Goal: Check status: Check status

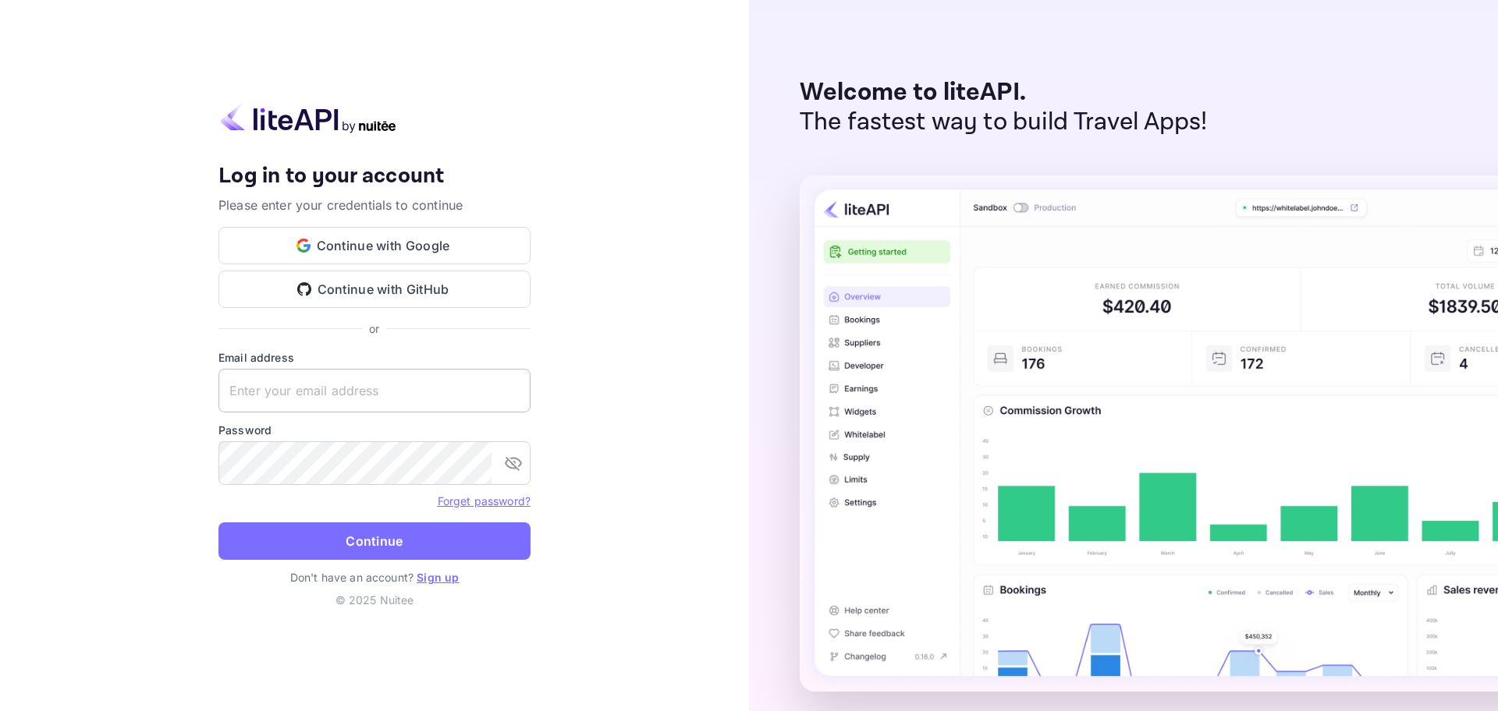
click at [393, 391] on input "text" at bounding box center [374, 391] width 312 height 44
paste input "[EMAIL_ADDRESS][DOMAIN_NAME]"
type input "[EMAIL_ADDRESS][DOMAIN_NAME]"
click at [218, 523] on button "Continue" at bounding box center [374, 541] width 312 height 37
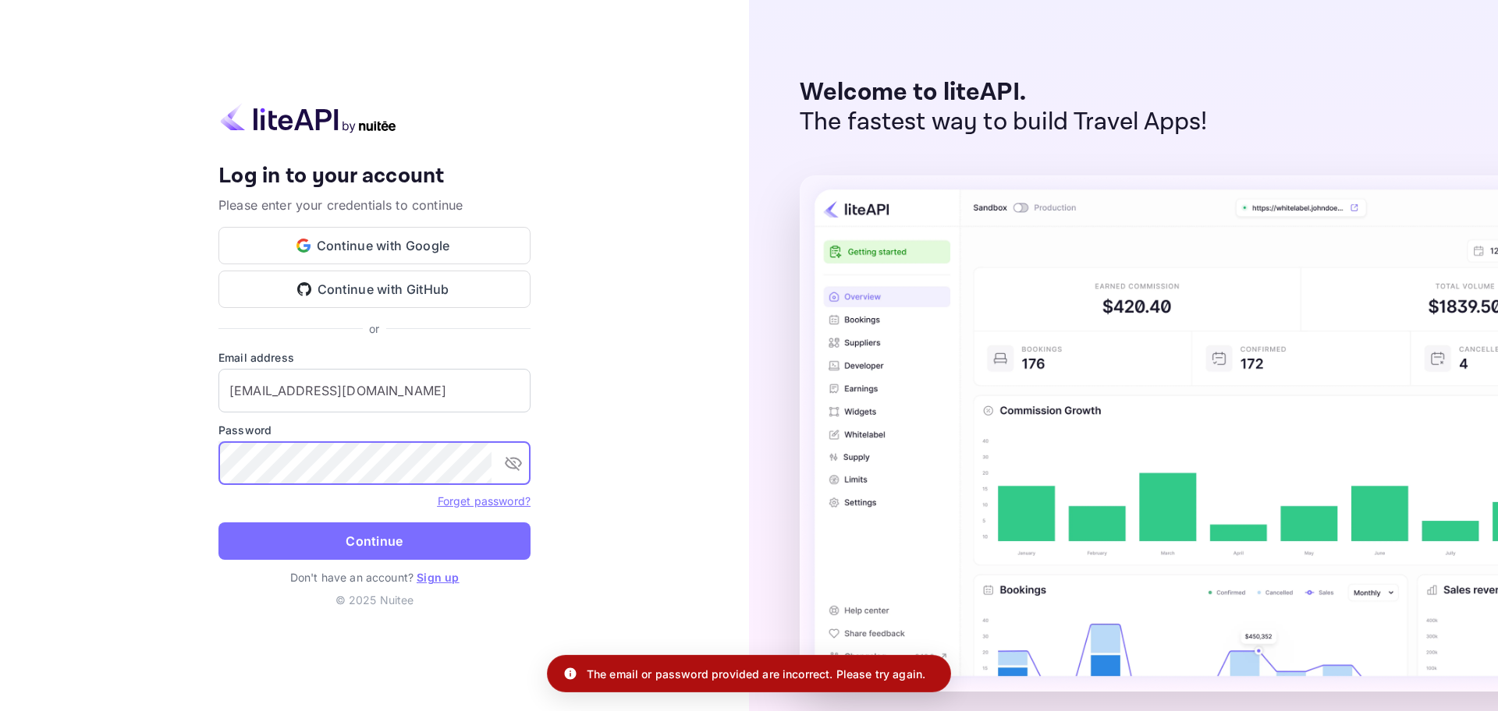
click at [517, 463] on icon "toggle password visibility" at bounding box center [513, 463] width 19 height 19
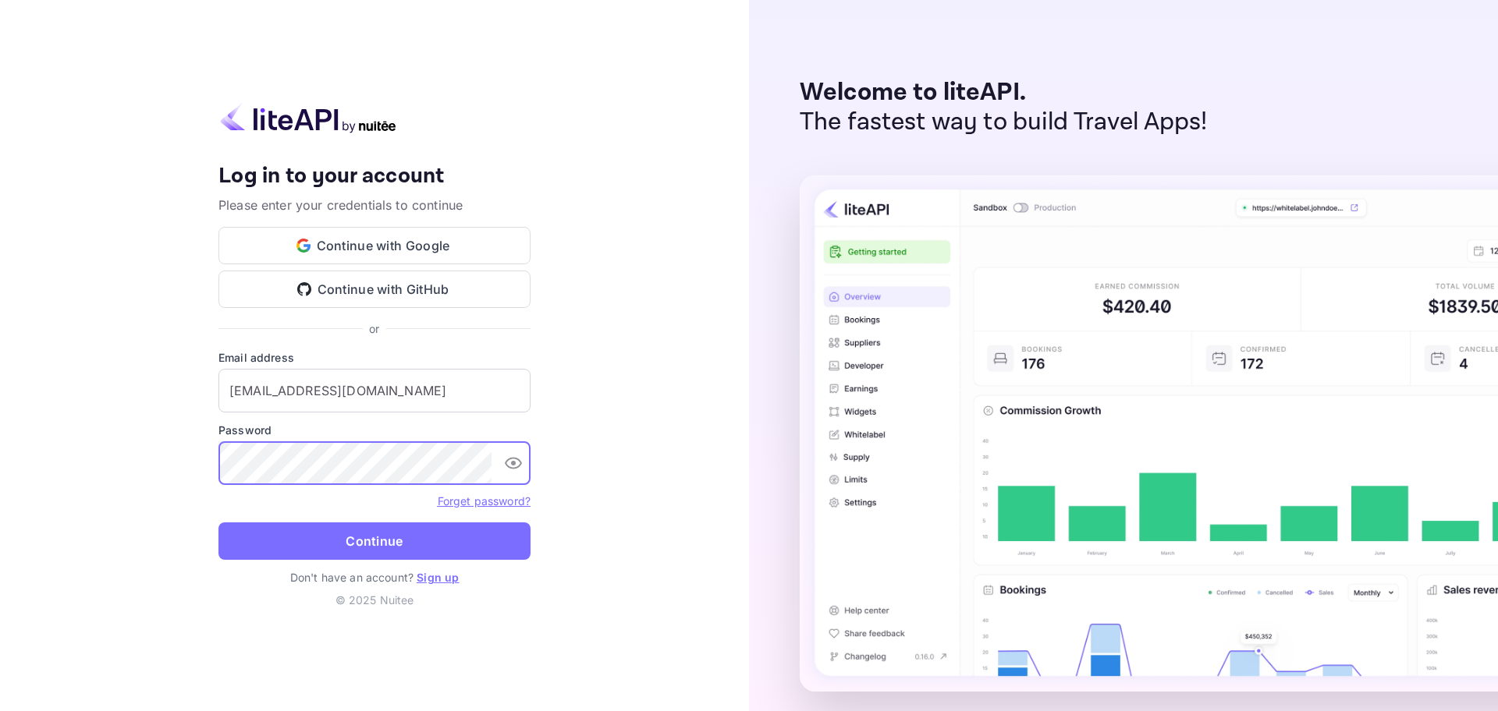
click at [218, 523] on button "Continue" at bounding box center [374, 541] width 312 height 37
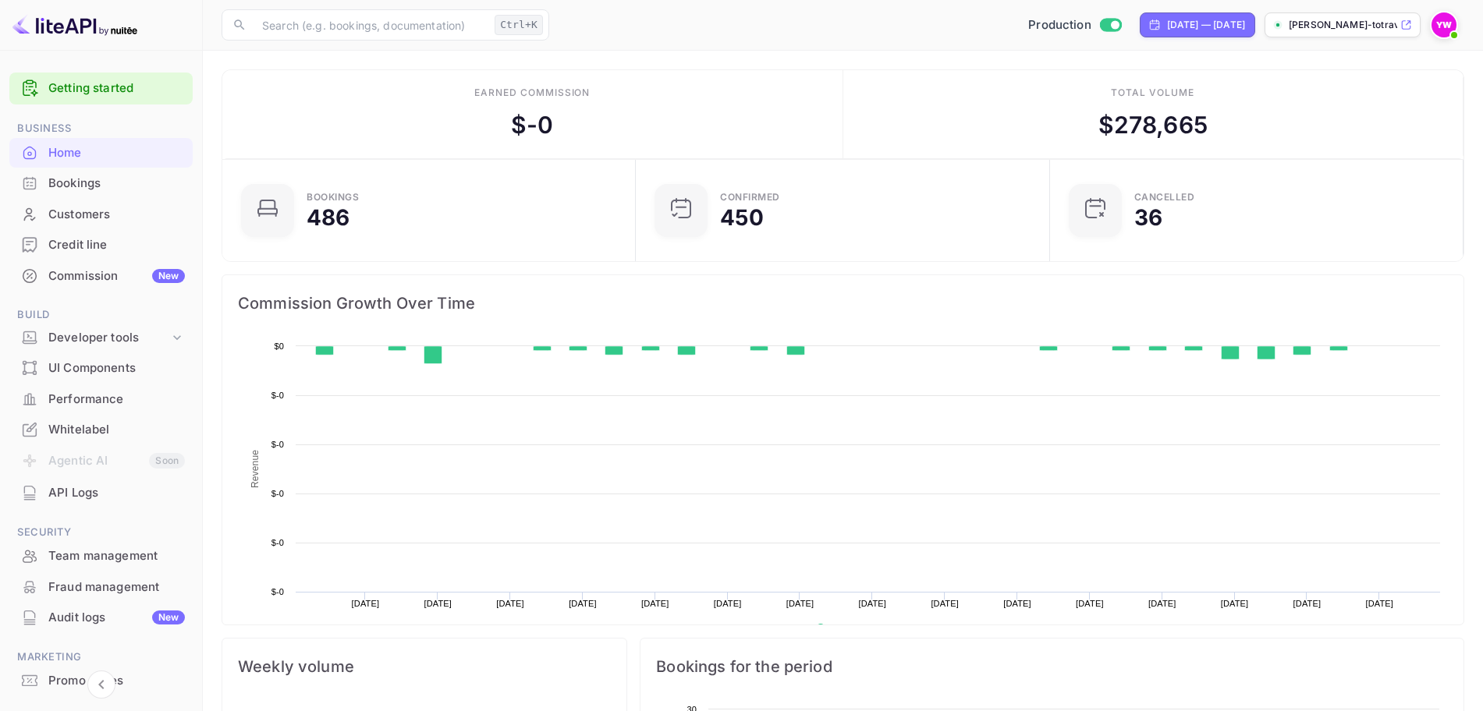
scroll to position [239, 390]
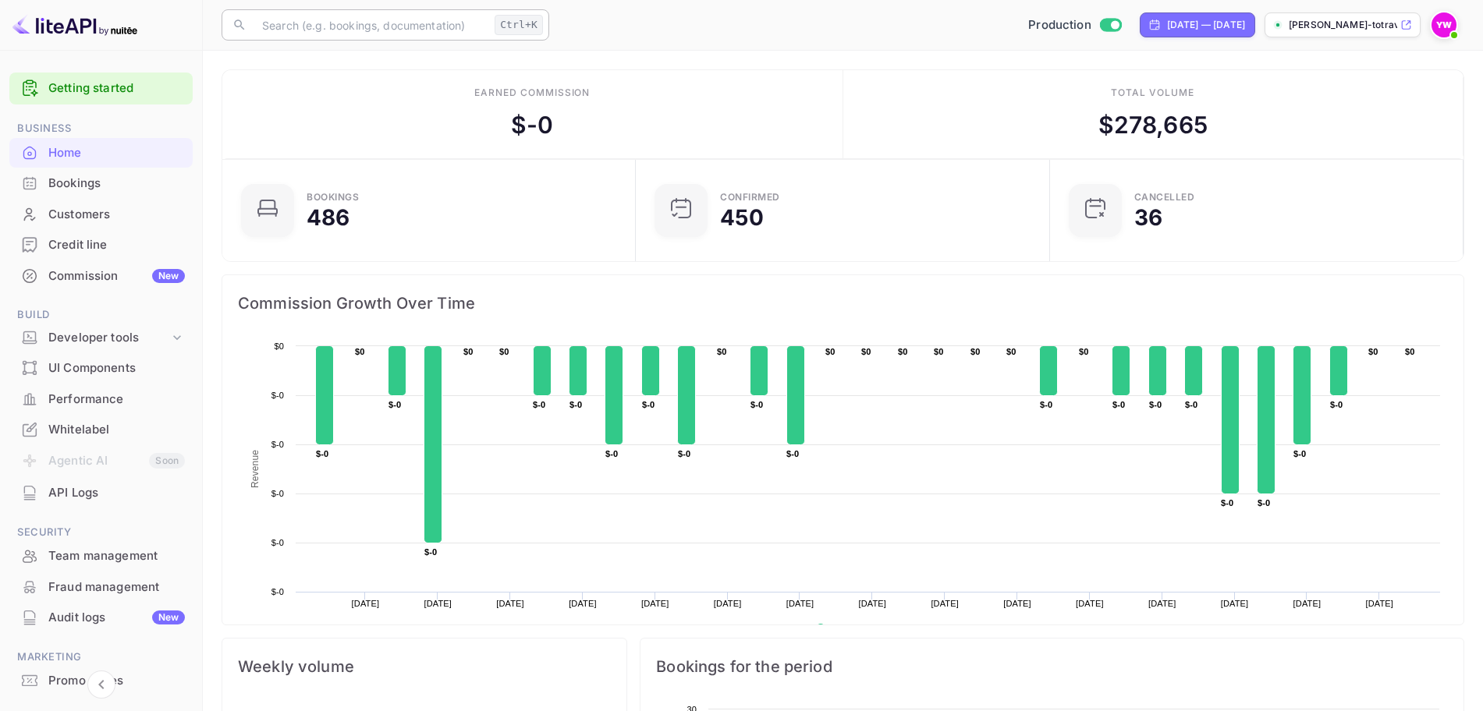
click at [305, 31] on input "text" at bounding box center [371, 24] width 236 height 31
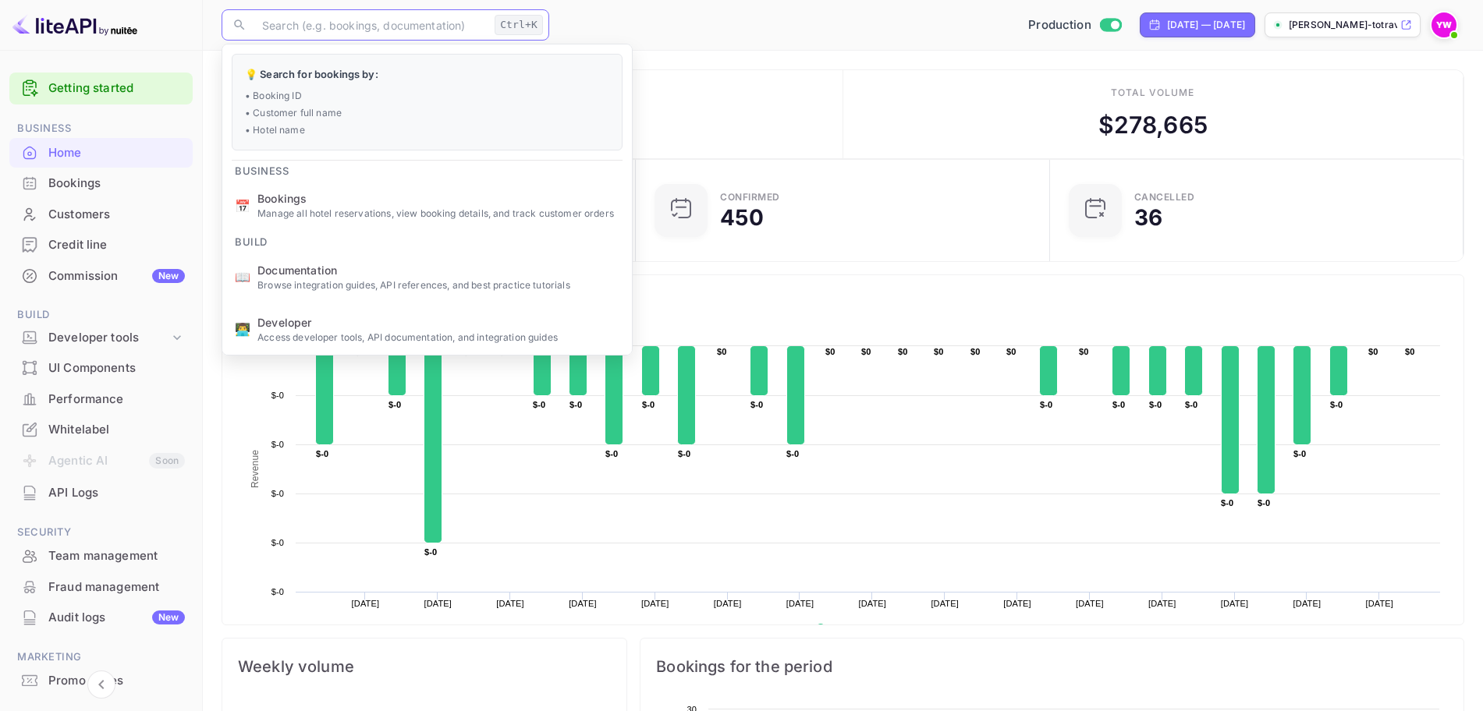
paste input "[GEOGRAPHIC_DATA]"
type input "[GEOGRAPHIC_DATA]"
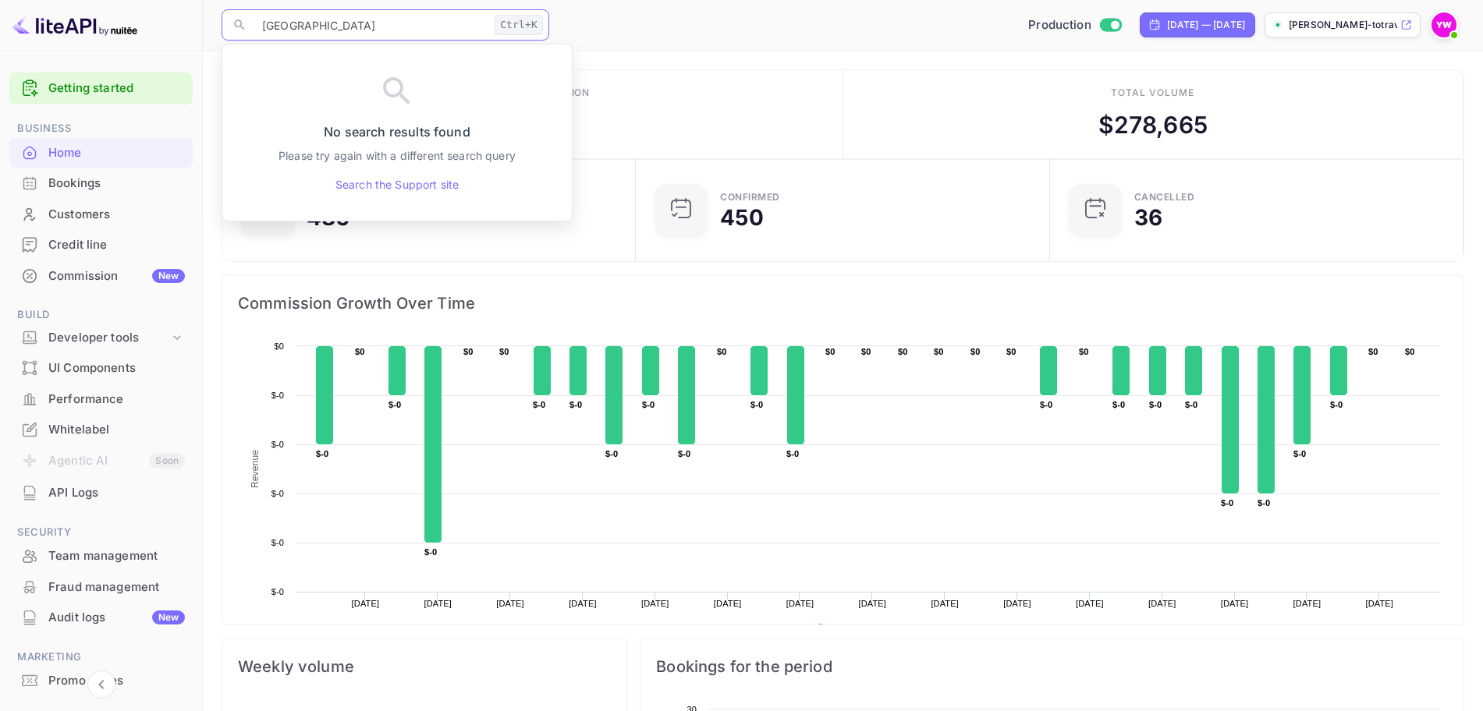
drag, startPoint x: 391, startPoint y: 23, endPoint x: 10, endPoint y: 26, distance: 380.6
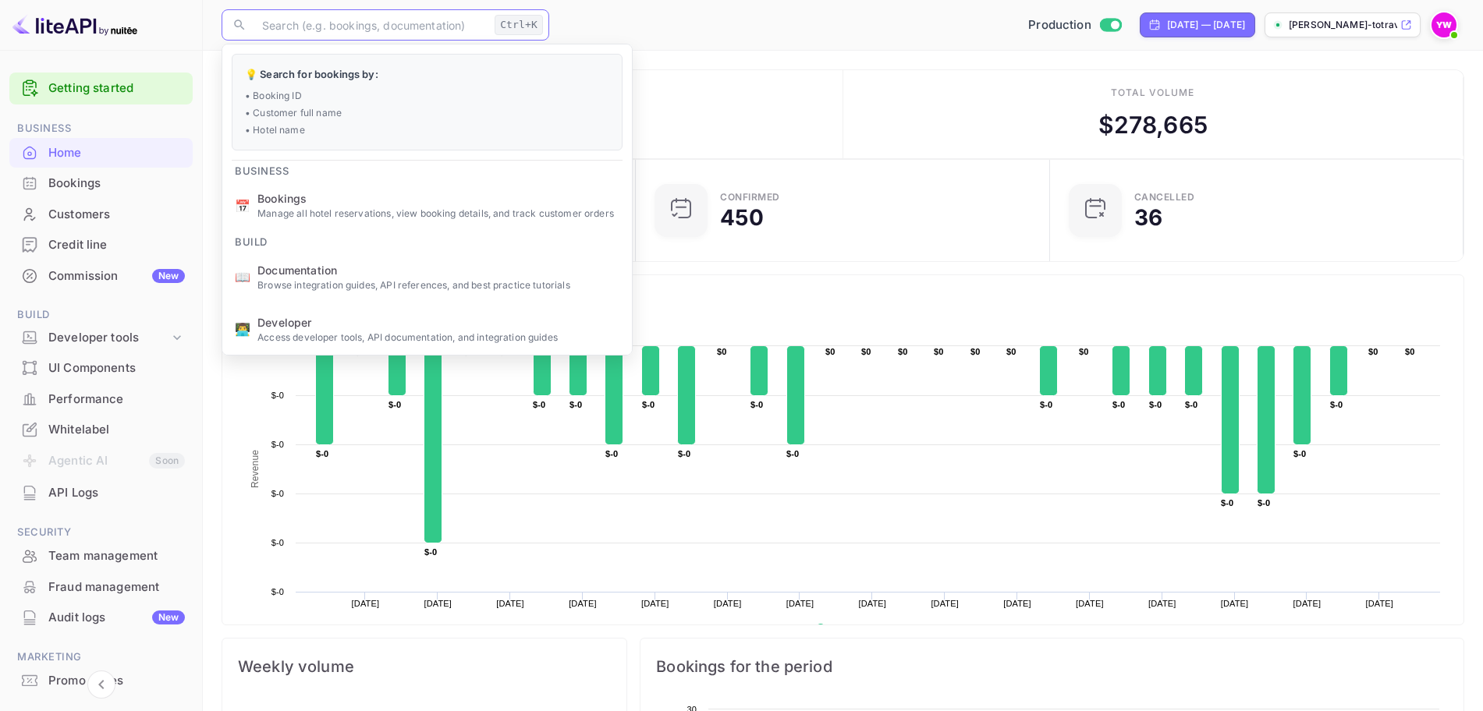
click at [665, 16] on div "Production [DATE] — [DATE] [PERSON_NAME]-totravel..." at bounding box center [1009, 25] width 909 height 28
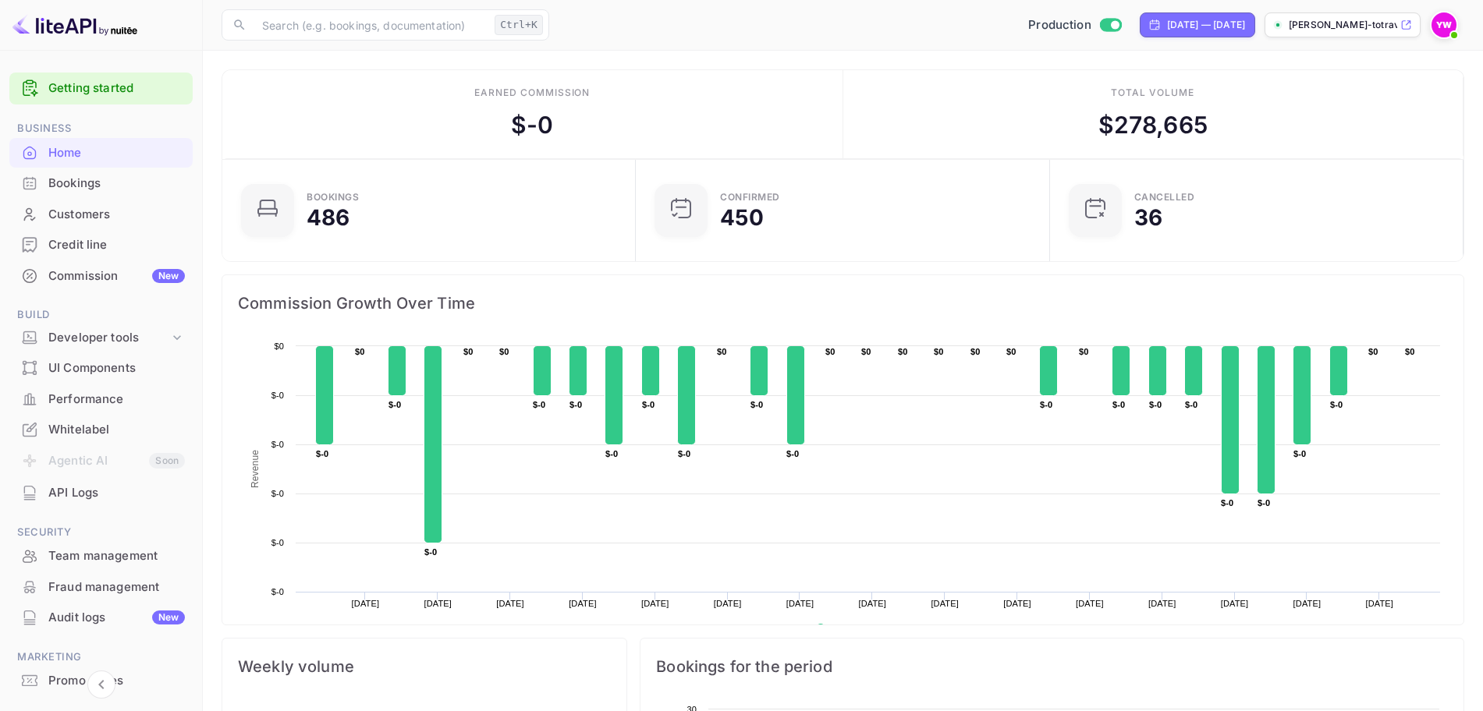
click at [66, 179] on div "Bookings" at bounding box center [116, 184] width 136 height 18
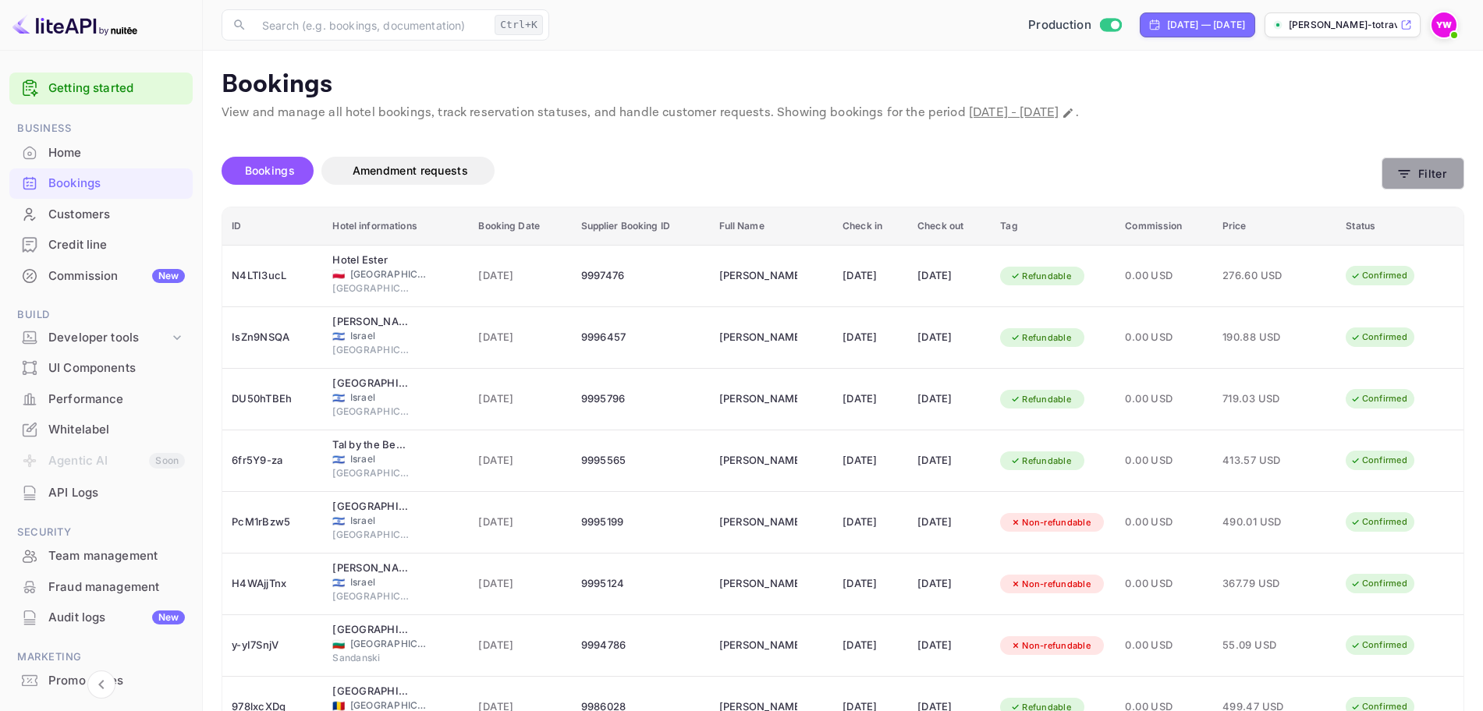
click at [1416, 169] on button "Filter" at bounding box center [1422, 174] width 83 height 32
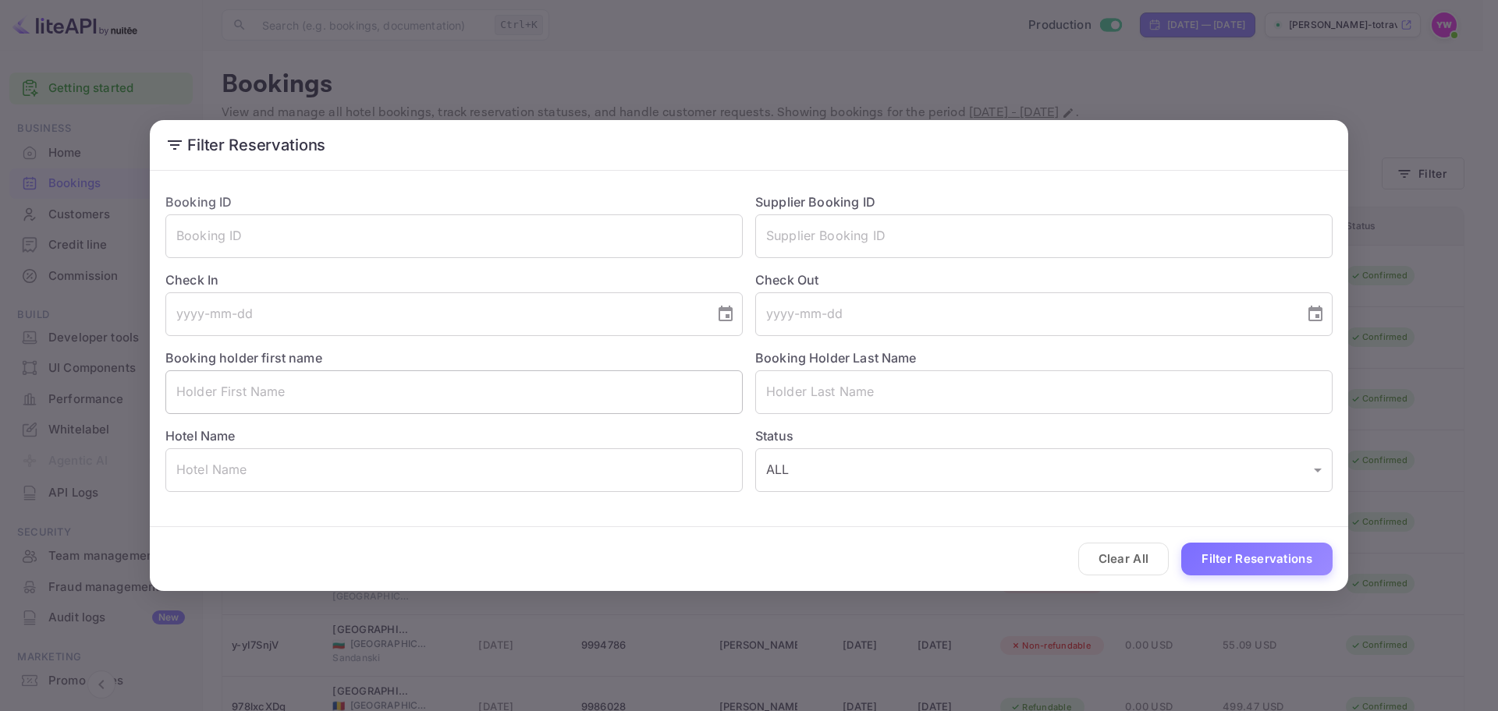
click at [400, 399] on input "text" at bounding box center [453, 392] width 577 height 44
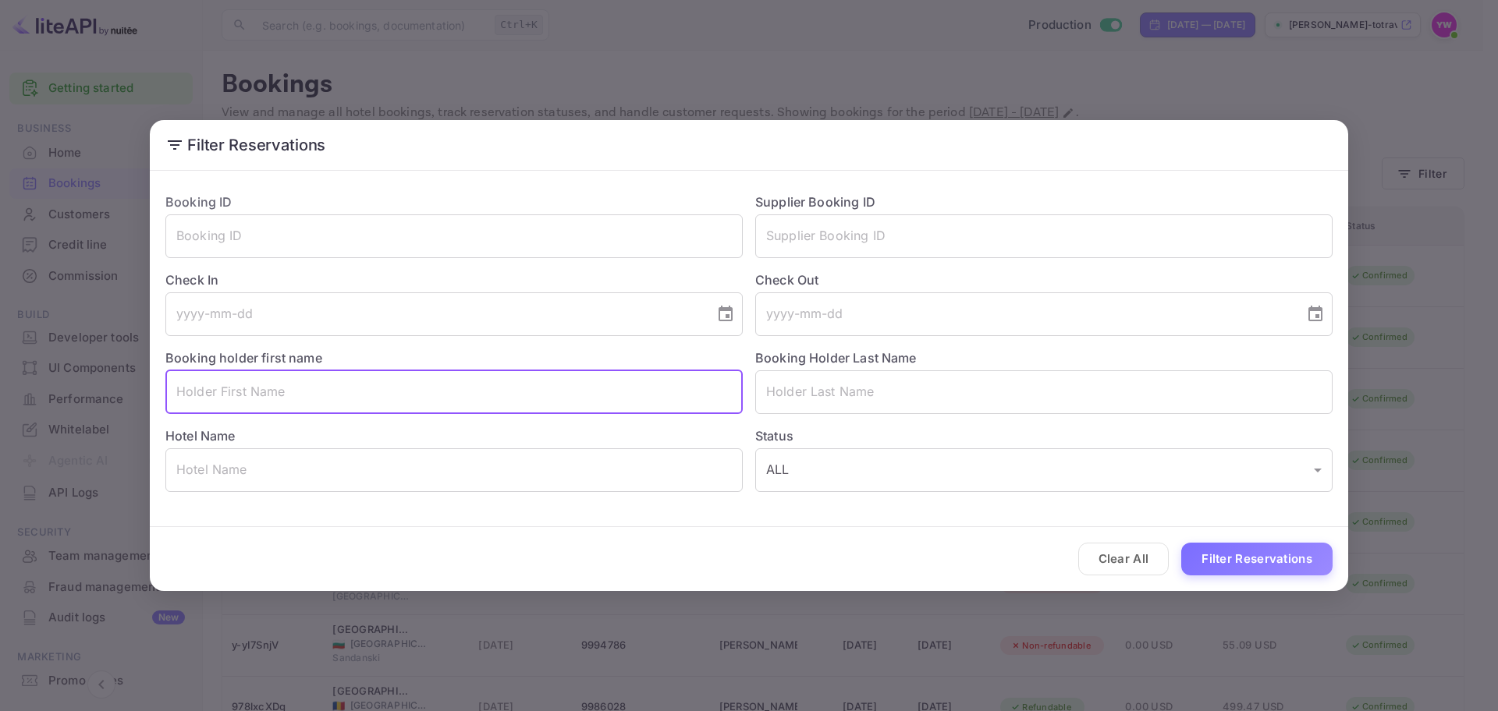
paste input "[PERSON_NAME]"
drag, startPoint x: 237, startPoint y: 389, endPoint x: 418, endPoint y: 396, distance: 181.1
click at [418, 396] on input "[PERSON_NAME]" at bounding box center [453, 392] width 577 height 44
type input "AVRAHAM"
drag, startPoint x: 781, startPoint y: 378, endPoint x: 780, endPoint y: 387, distance: 8.6
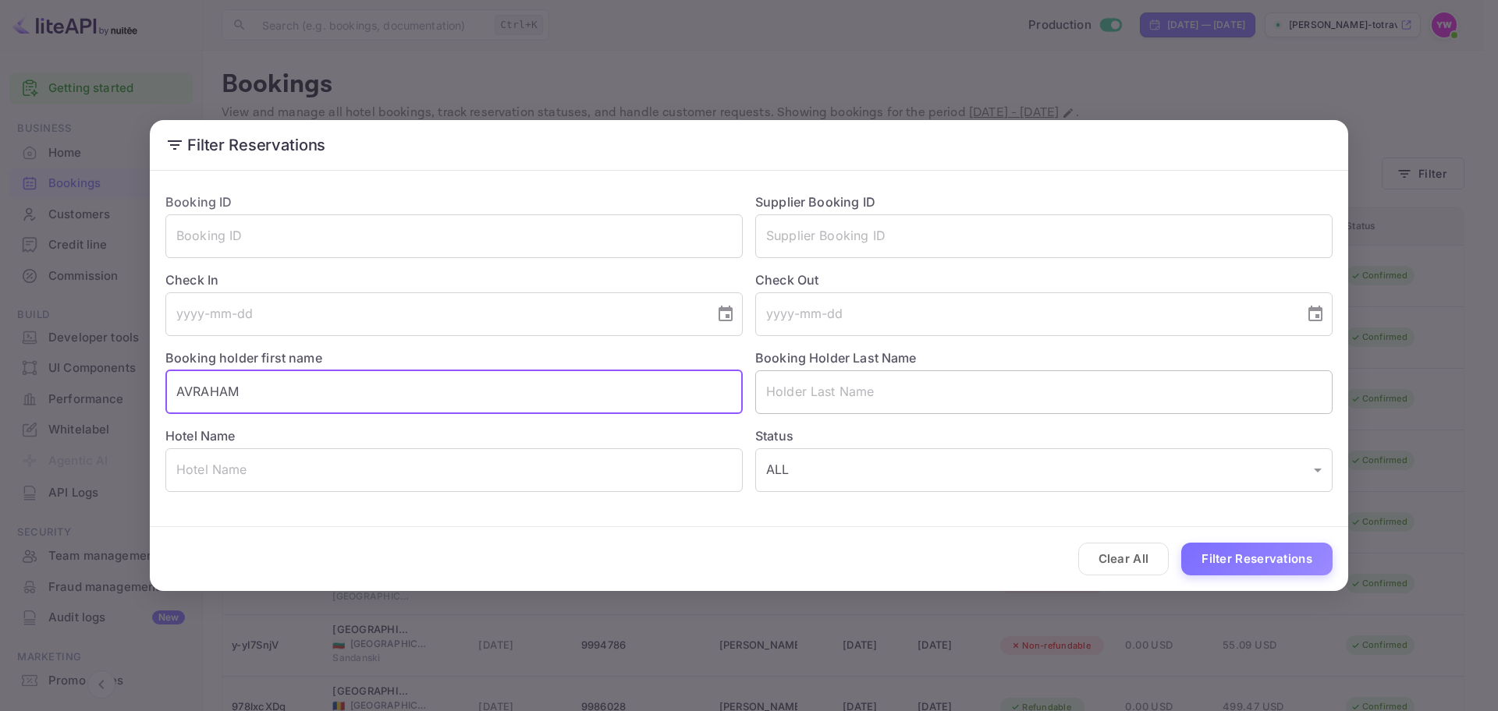
click at [780, 387] on input "text" at bounding box center [1043, 392] width 577 height 44
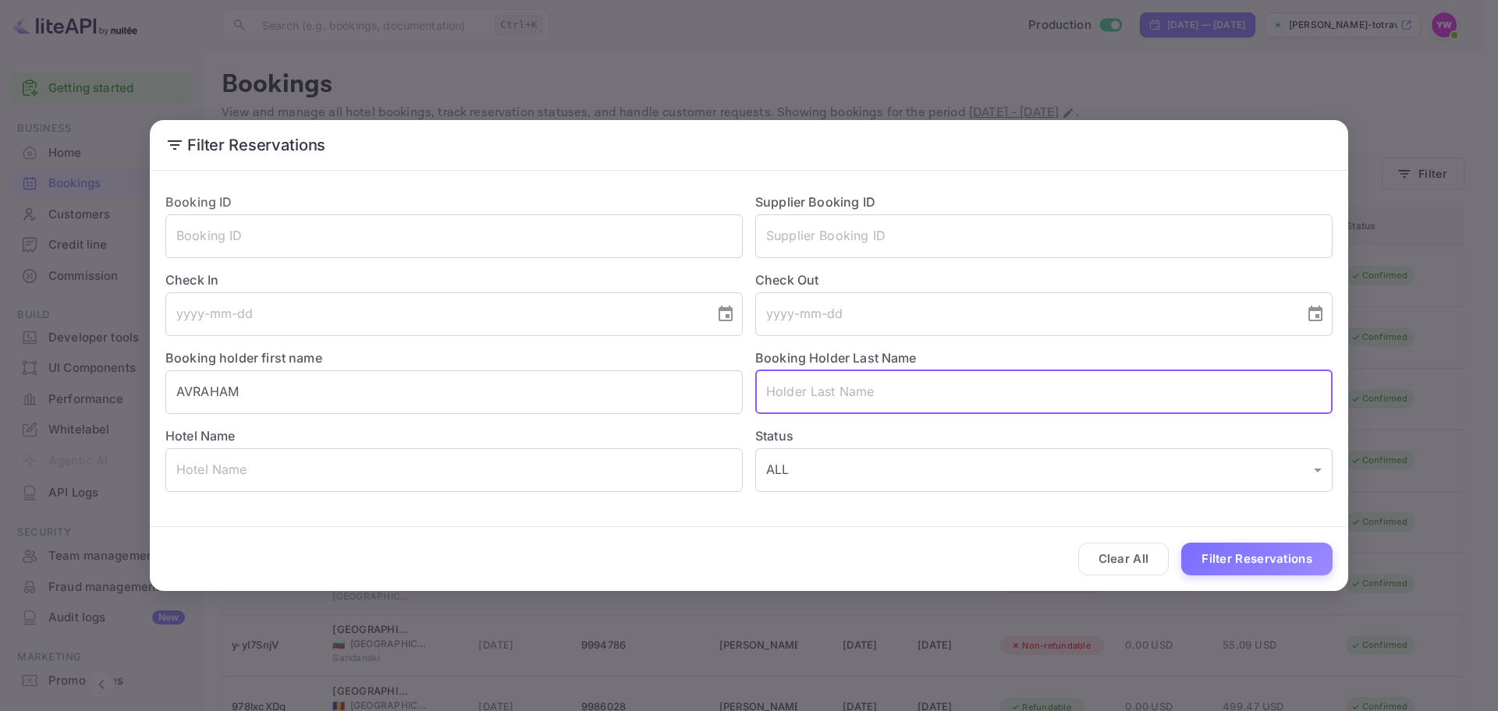
paste input "[PERSON_NAME]"
drag, startPoint x: 832, startPoint y: 391, endPoint x: 722, endPoint y: 399, distance: 110.3
click at [584, 391] on div "Booking ID ​ Supplier Booking ID ​ Check In ​ Check Out ​ Booking holder first …" at bounding box center [742, 336] width 1179 height 312
type input "ILUZ"
click at [1247, 557] on button "Filter Reservations" at bounding box center [1256, 560] width 151 height 34
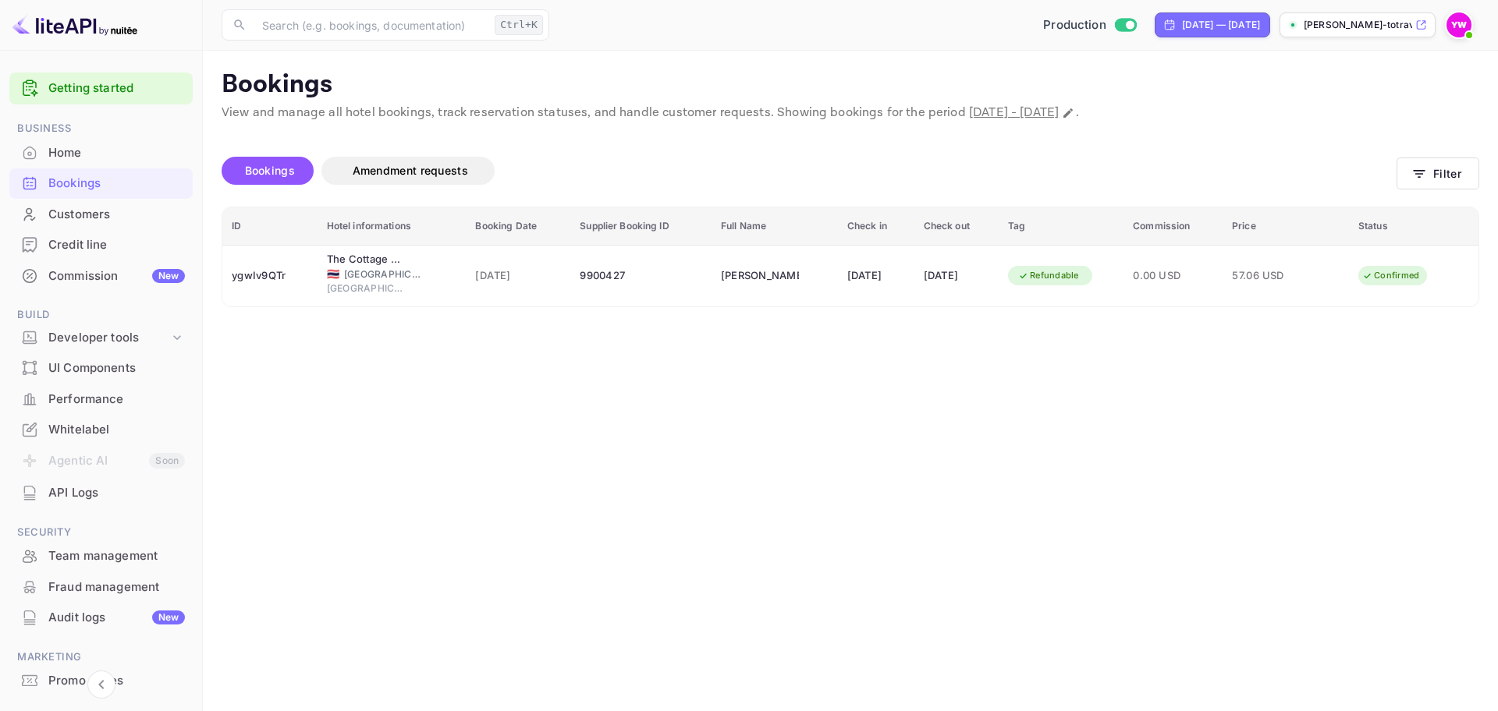
click at [55, 183] on div "Bookings" at bounding box center [116, 184] width 136 height 18
click at [58, 158] on div "Home" at bounding box center [116, 153] width 136 height 18
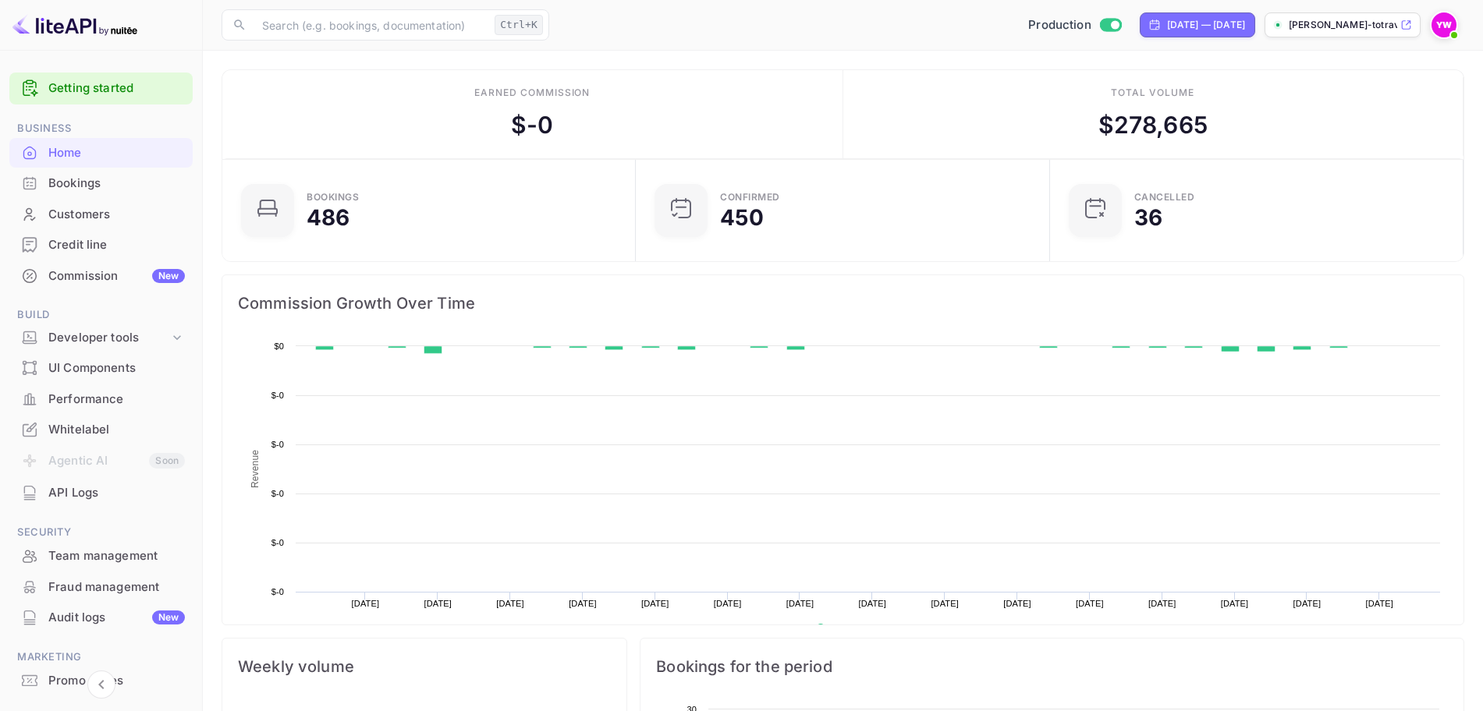
scroll to position [239, 390]
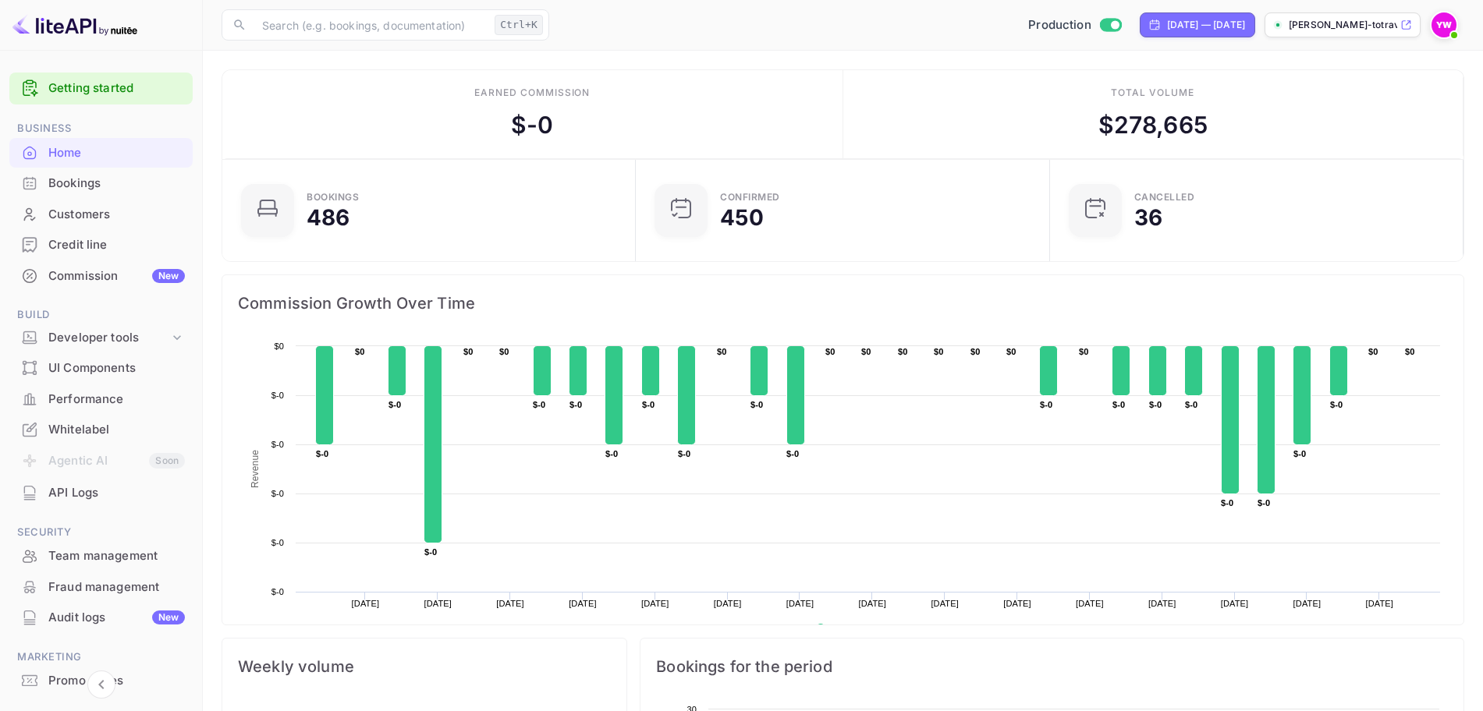
click at [95, 186] on div "Bookings" at bounding box center [116, 184] width 136 height 18
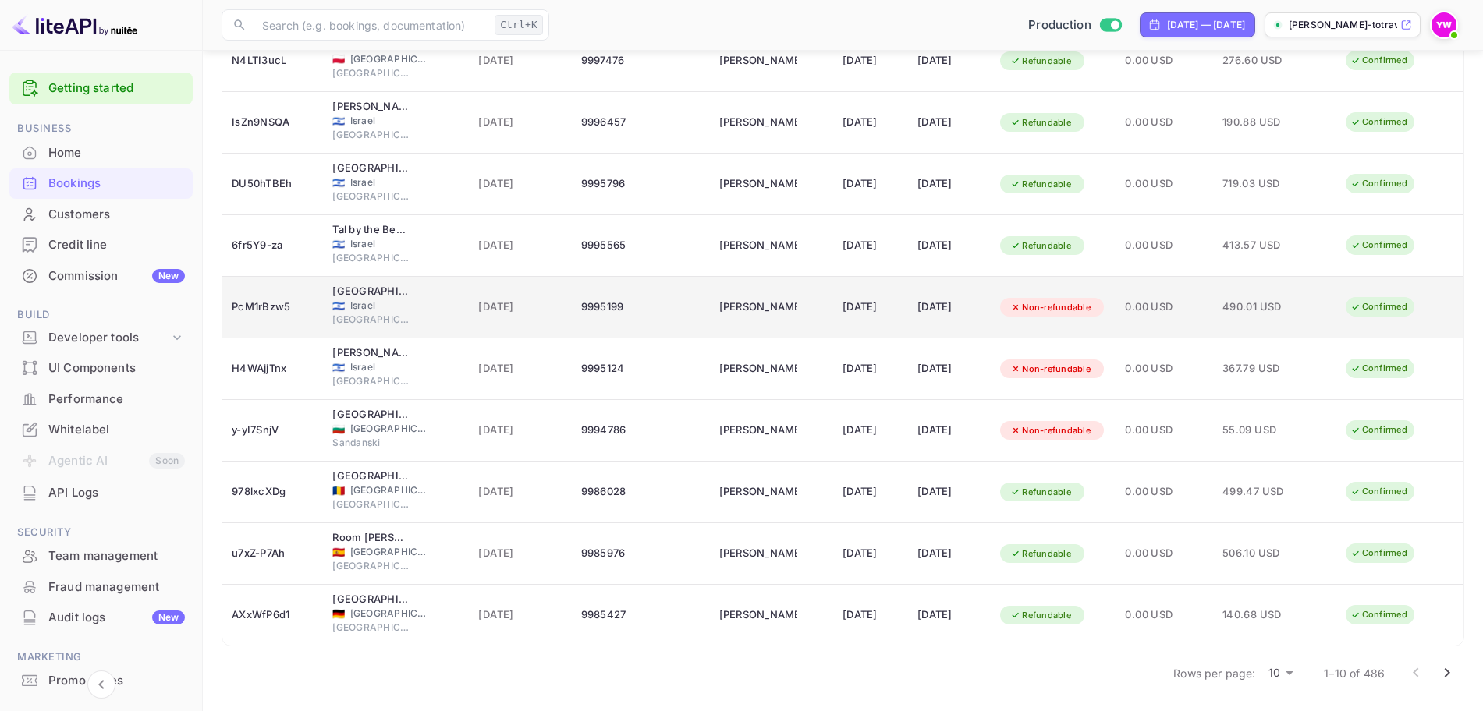
scroll to position [216, 0]
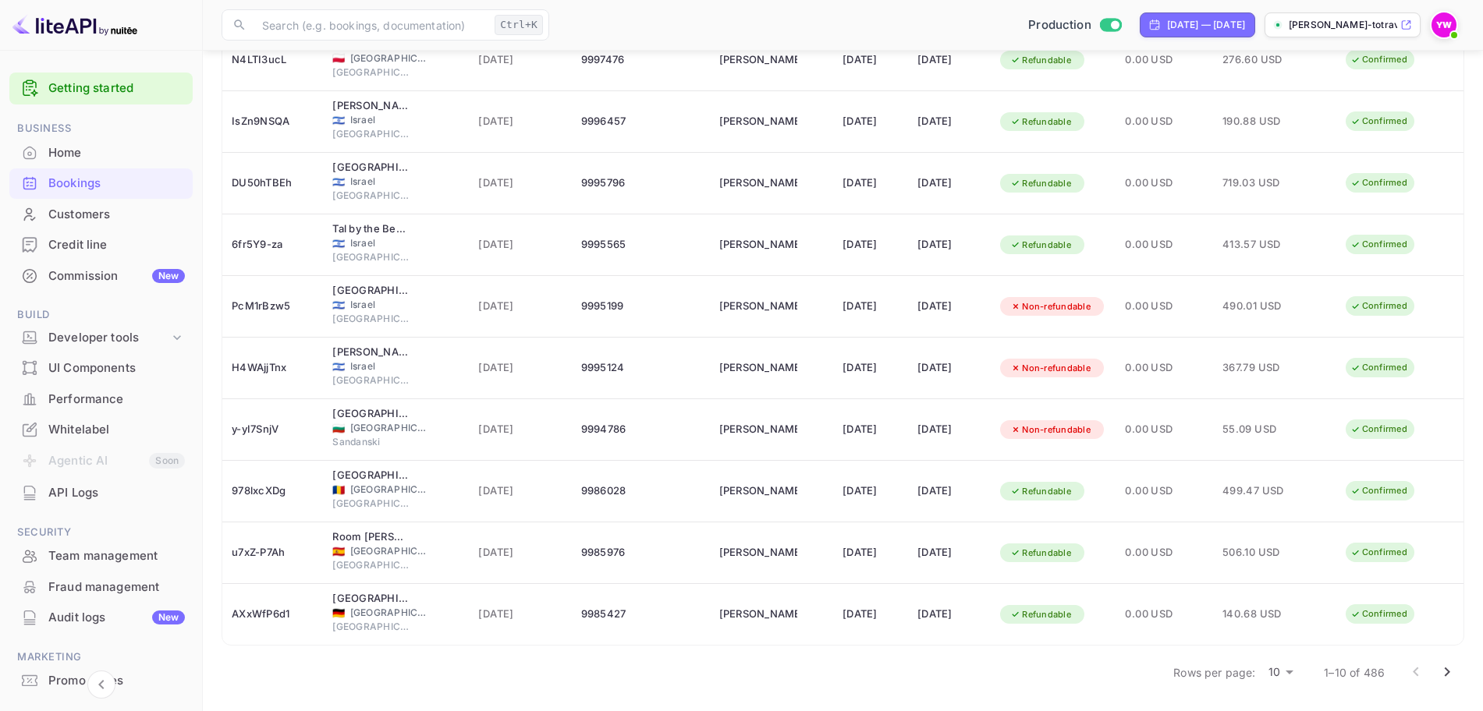
click at [1442, 669] on icon "Go to next page" at bounding box center [1446, 672] width 19 height 19
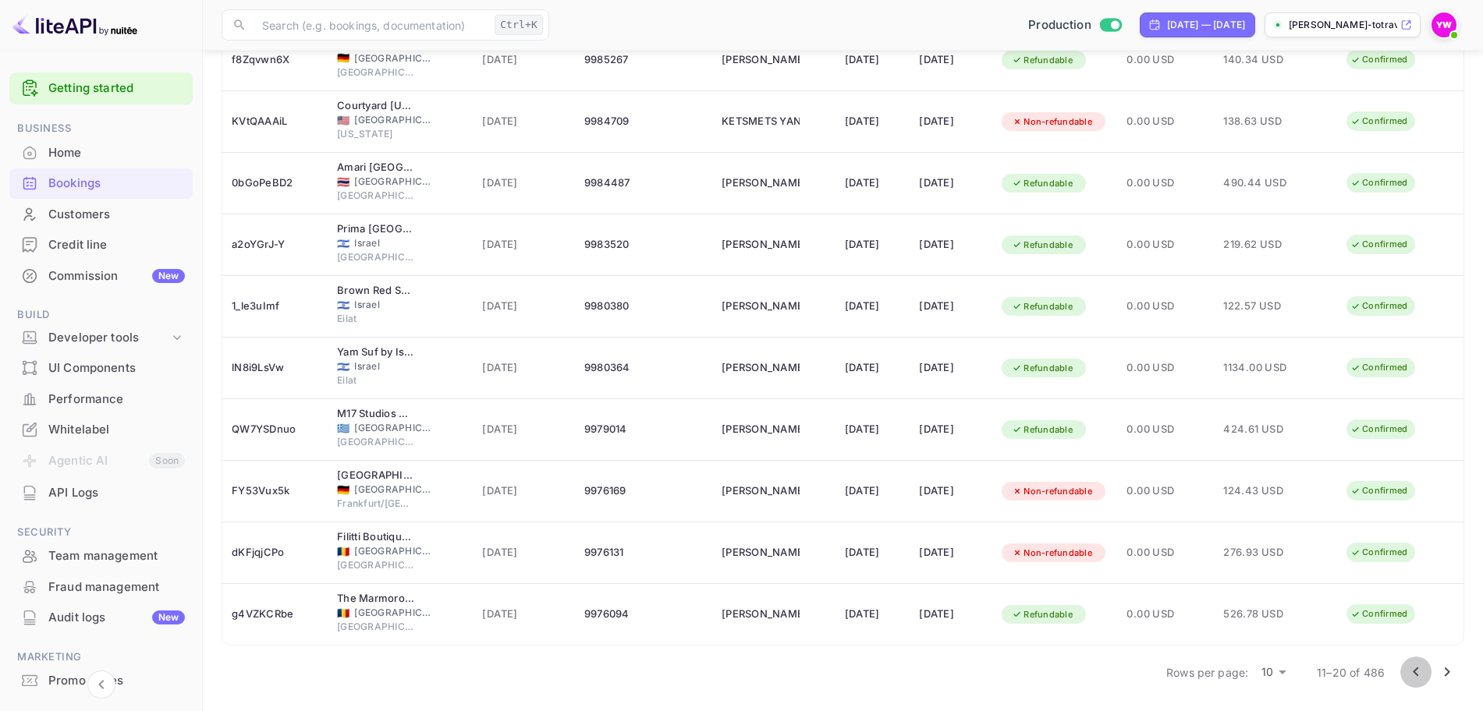
click at [1413, 668] on icon "Go to previous page" at bounding box center [1415, 672] width 19 height 19
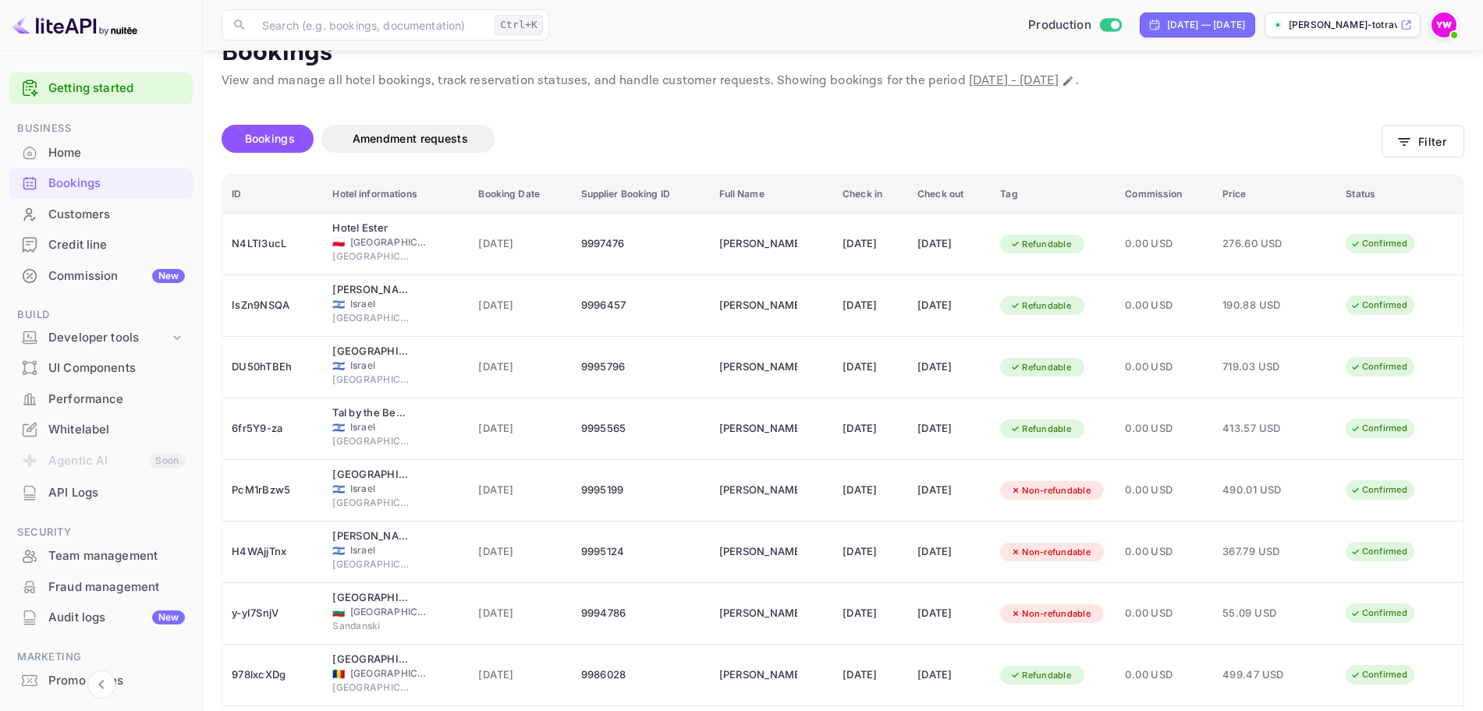
scroll to position [0, 0]
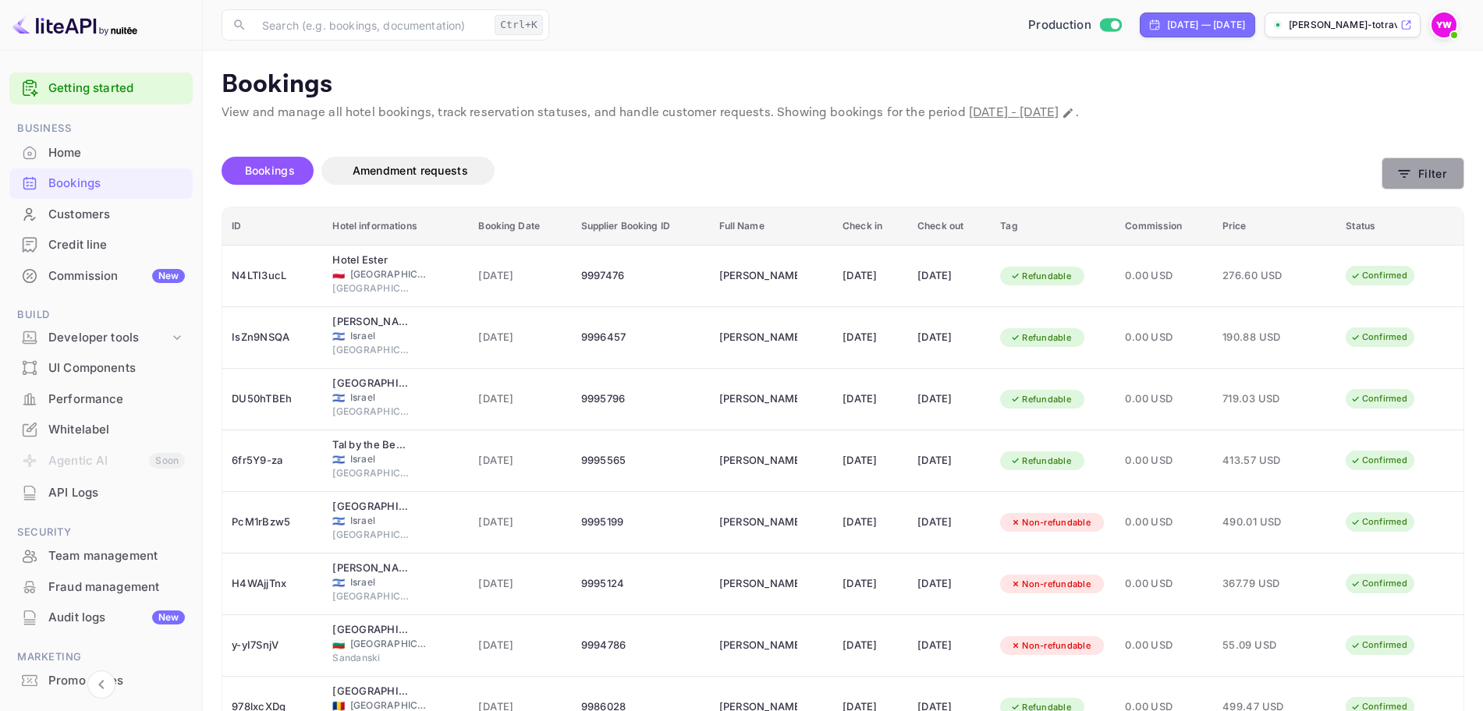
click at [1434, 168] on button "Filter" at bounding box center [1422, 174] width 83 height 32
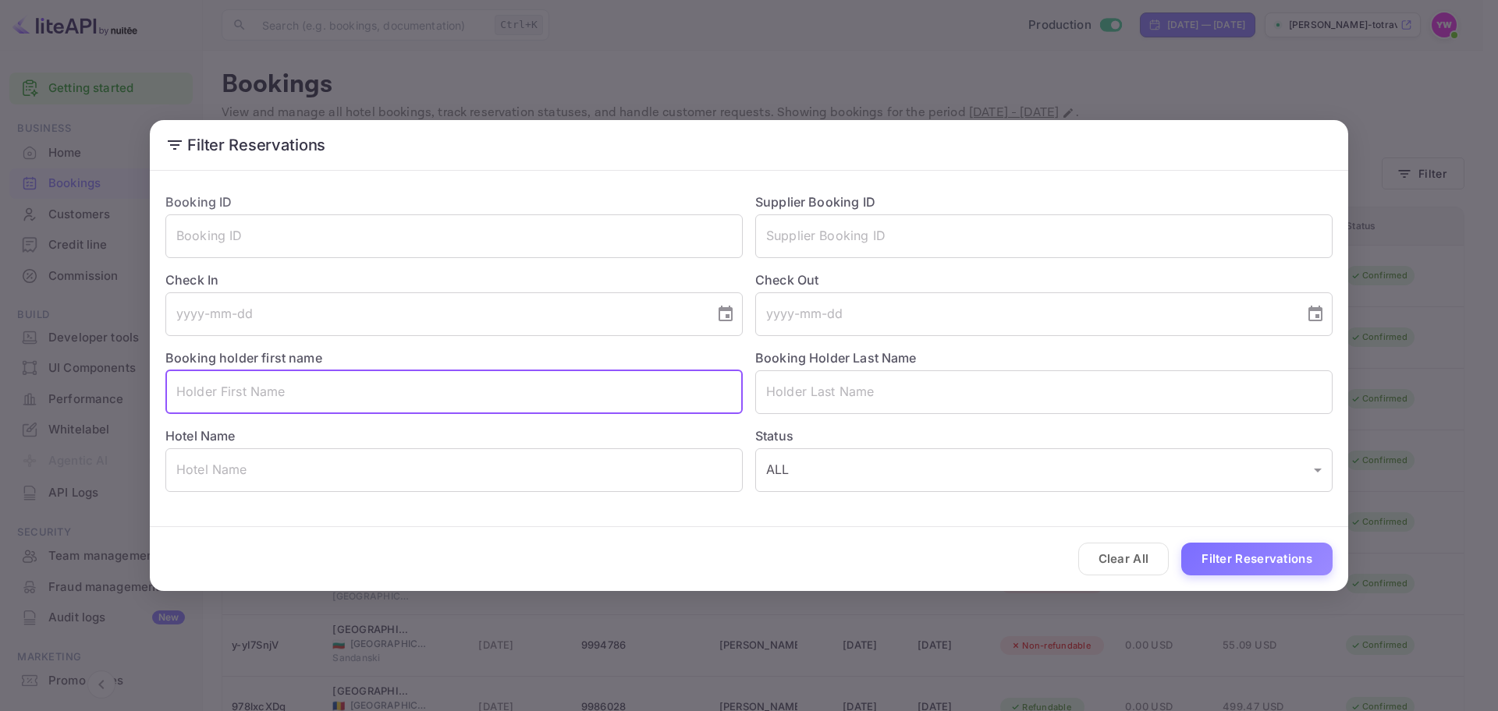
click at [361, 388] on input "text" at bounding box center [453, 392] width 577 height 44
paste input "[PERSON_NAME]"
drag, startPoint x: 324, startPoint y: 392, endPoint x: 229, endPoint y: 387, distance: 94.5
click at [226, 387] on input "[PERSON_NAME]" at bounding box center [453, 392] width 577 height 44
type input "EVGENY"
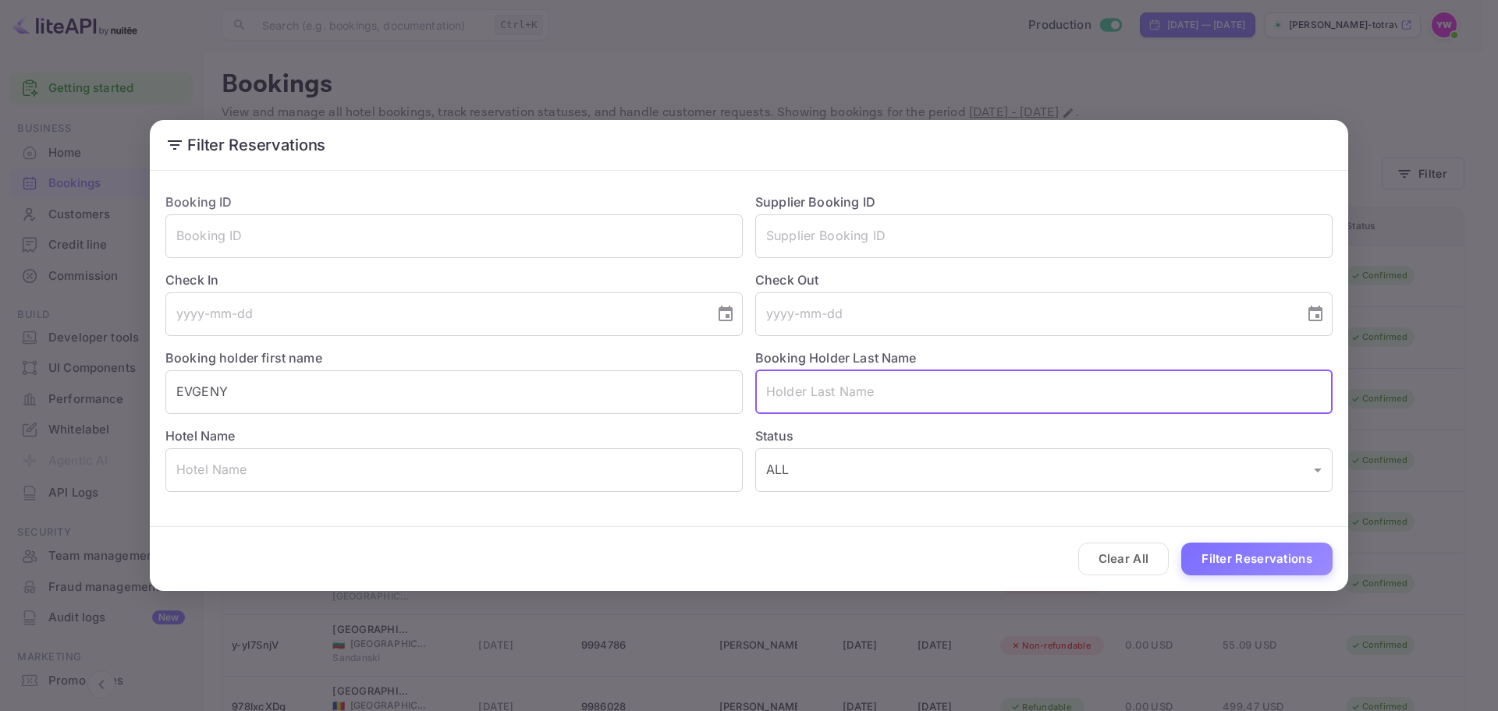
click at [829, 400] on input "text" at bounding box center [1043, 392] width 577 height 44
paste input "[PERSON_NAME]"
drag, startPoint x: 821, startPoint y: 390, endPoint x: 663, endPoint y: 399, distance: 157.8
click at [662, 399] on div "Booking ID ​ Supplier Booking ID ​ Check In ​ Check Out ​ Booking holder first …" at bounding box center [742, 336] width 1179 height 312
type input "[PERSON_NAME]"
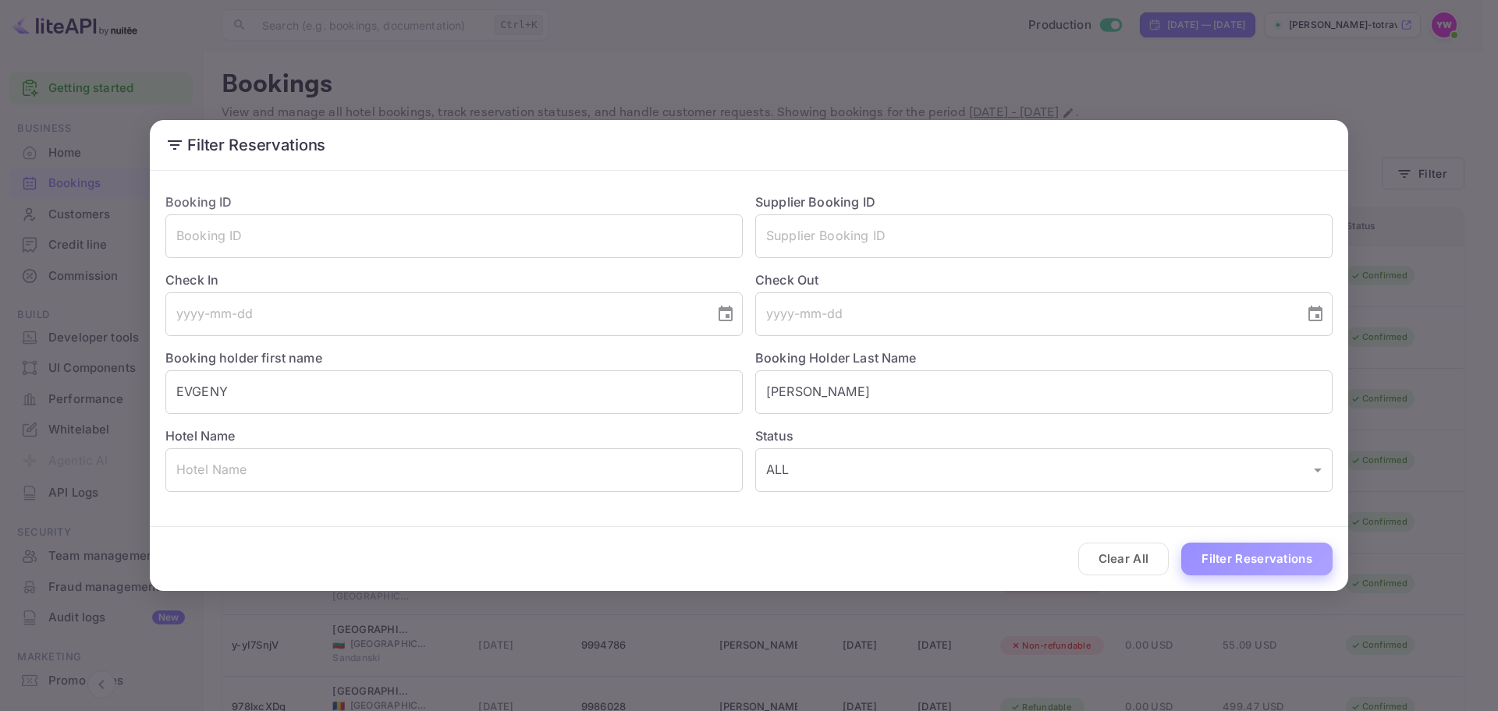
click at [1232, 550] on button "Filter Reservations" at bounding box center [1256, 560] width 151 height 34
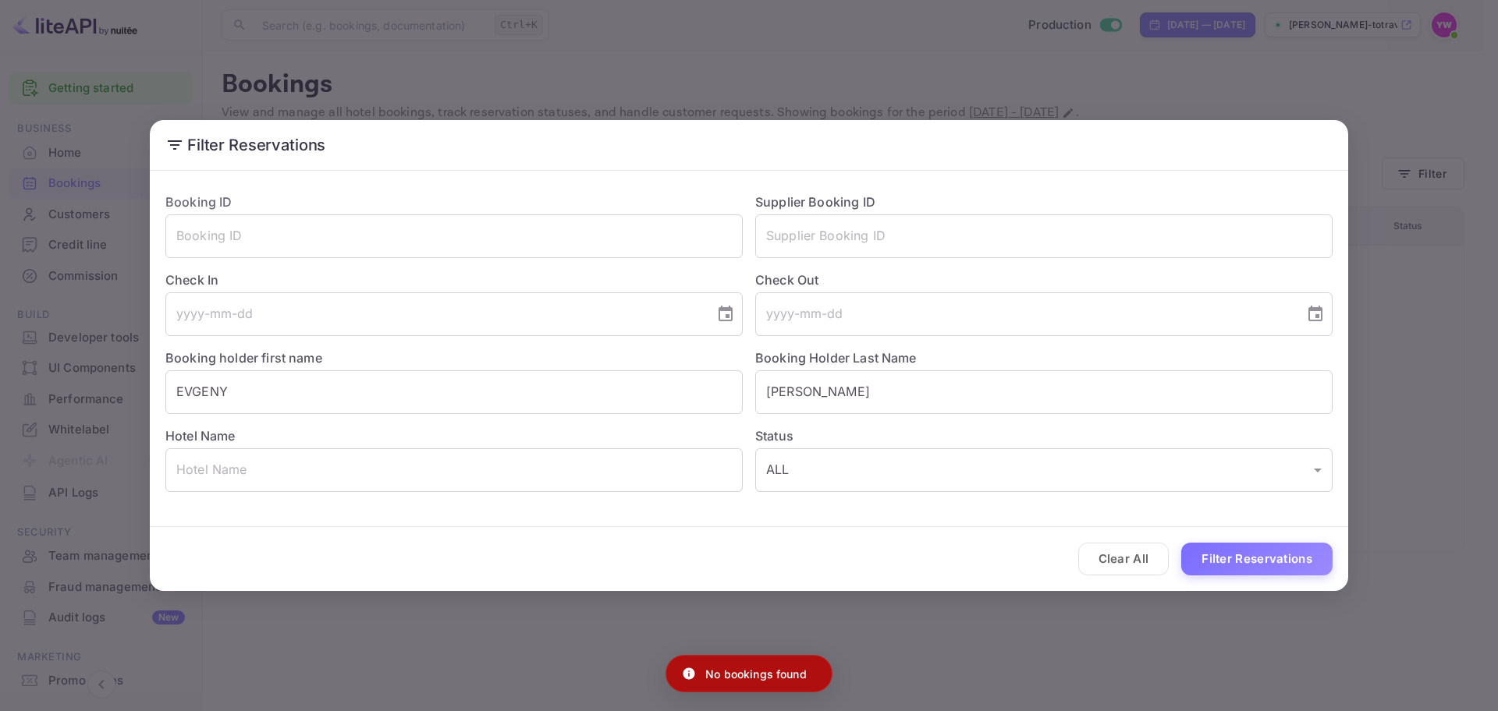
click at [1404, 243] on div "Filter Reservations Booking ID ​ Supplier Booking ID ​ Check In ​ Check Out ​ B…" at bounding box center [749, 355] width 1498 height 711
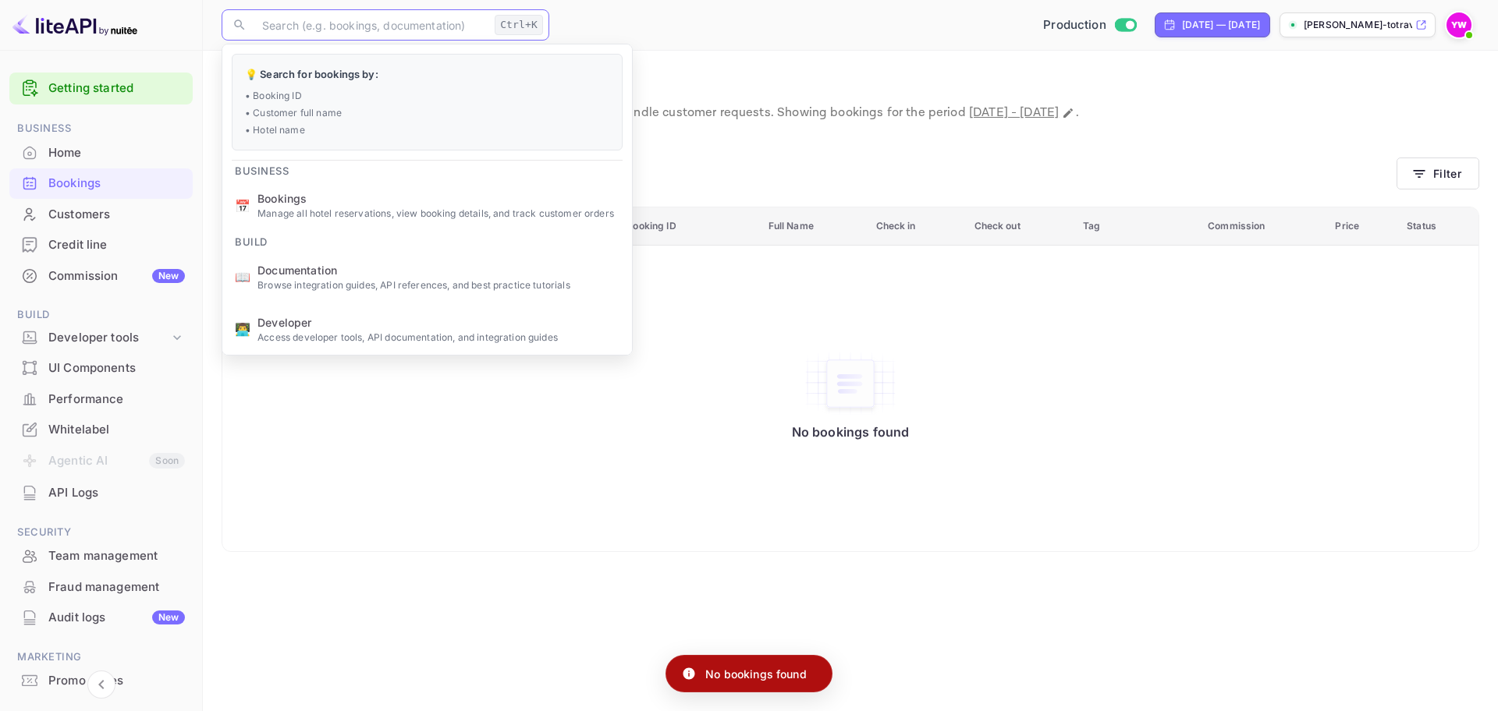
click at [407, 37] on input "text" at bounding box center [371, 24] width 236 height 31
paste input "[PERSON_NAME]"
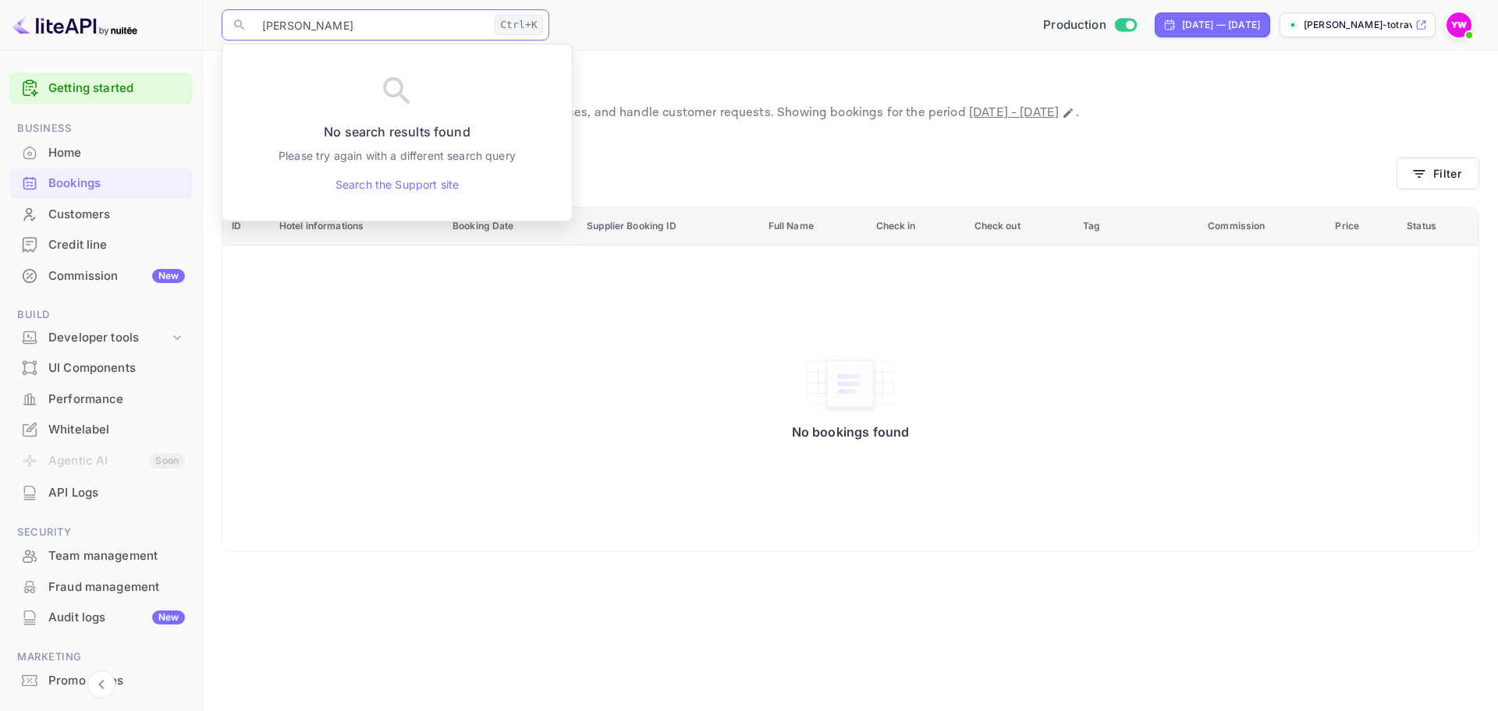
type input "[PERSON_NAME]"
drag, startPoint x: 293, startPoint y: 33, endPoint x: 277, endPoint y: 69, distance: 40.2
click at [0, 32] on div "Getting started Business Home Bookings Customers Credit line Commission New Bui…" at bounding box center [749, 355] width 1498 height 711
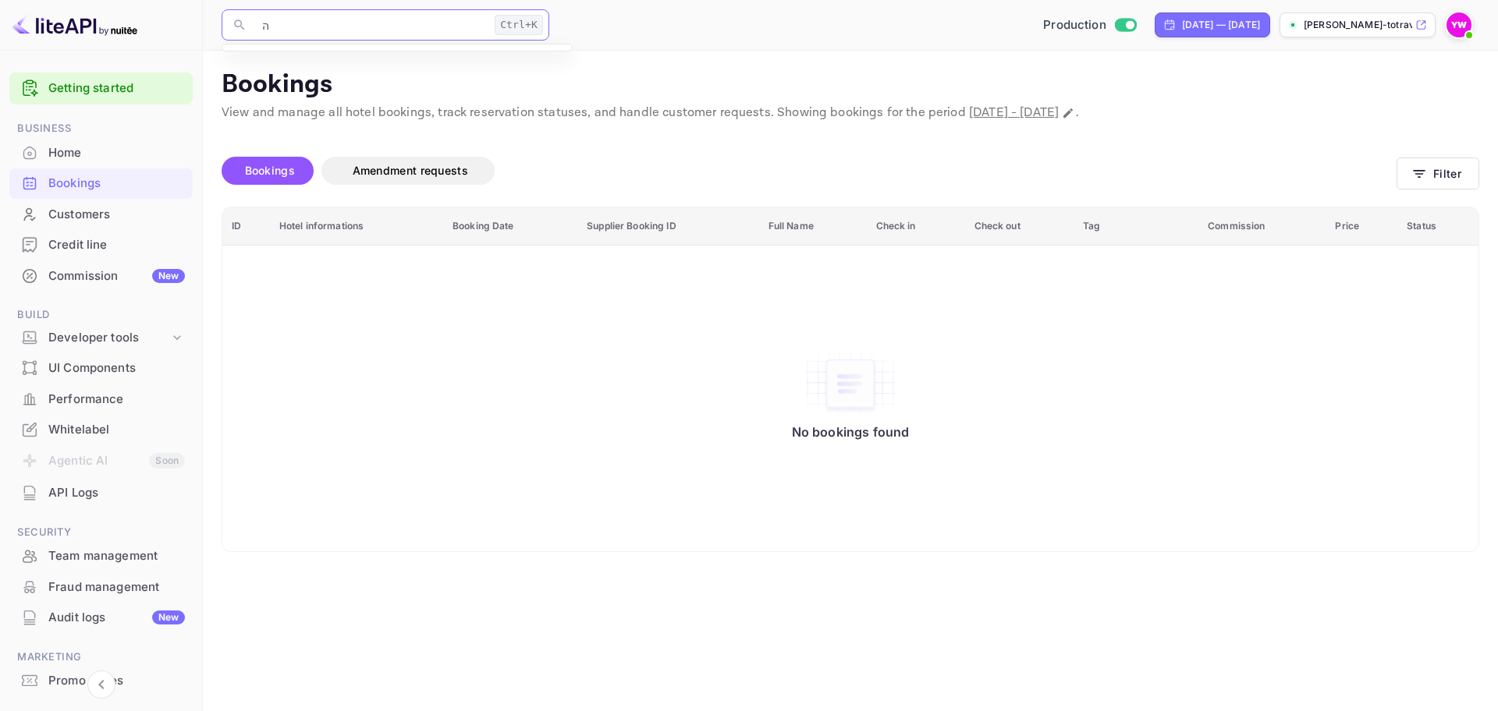
drag, startPoint x: 331, startPoint y: 33, endPoint x: 204, endPoint y: 24, distance: 126.6
click at [204, 24] on div "​ ה Ctrl+K ​ Production [DATE] — [DATE] [PERSON_NAME]-totravel..." at bounding box center [850, 25] width 1295 height 50
paste input "The O Pod [GEOGRAPHIC_DATA]"
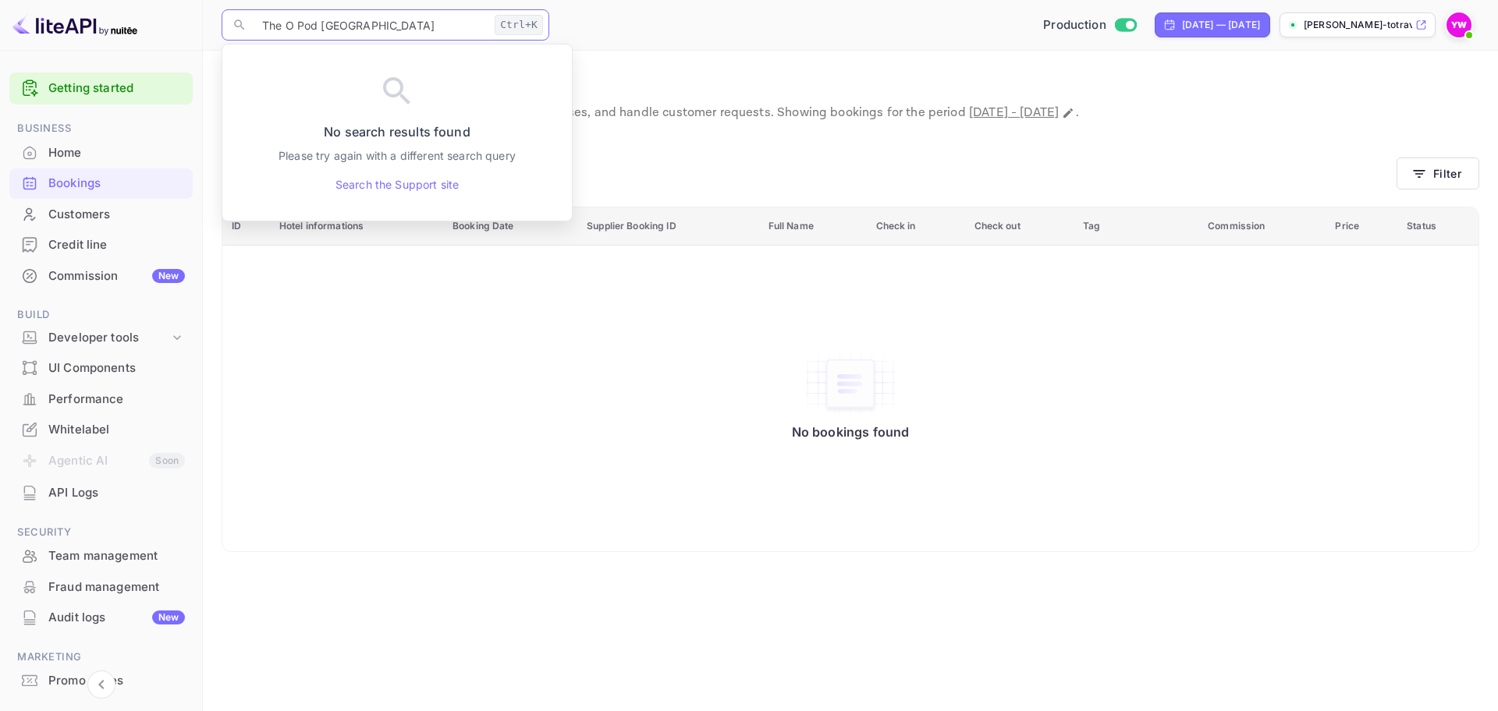
click at [370, 23] on input "The O Pod [GEOGRAPHIC_DATA]" at bounding box center [371, 24] width 236 height 31
type input "The O Pod Capsule"
click at [665, 142] on div "No bookings found Bookings Amendment requests Filter ID Hotel informations Book…" at bounding box center [841, 337] width 1276 height 431
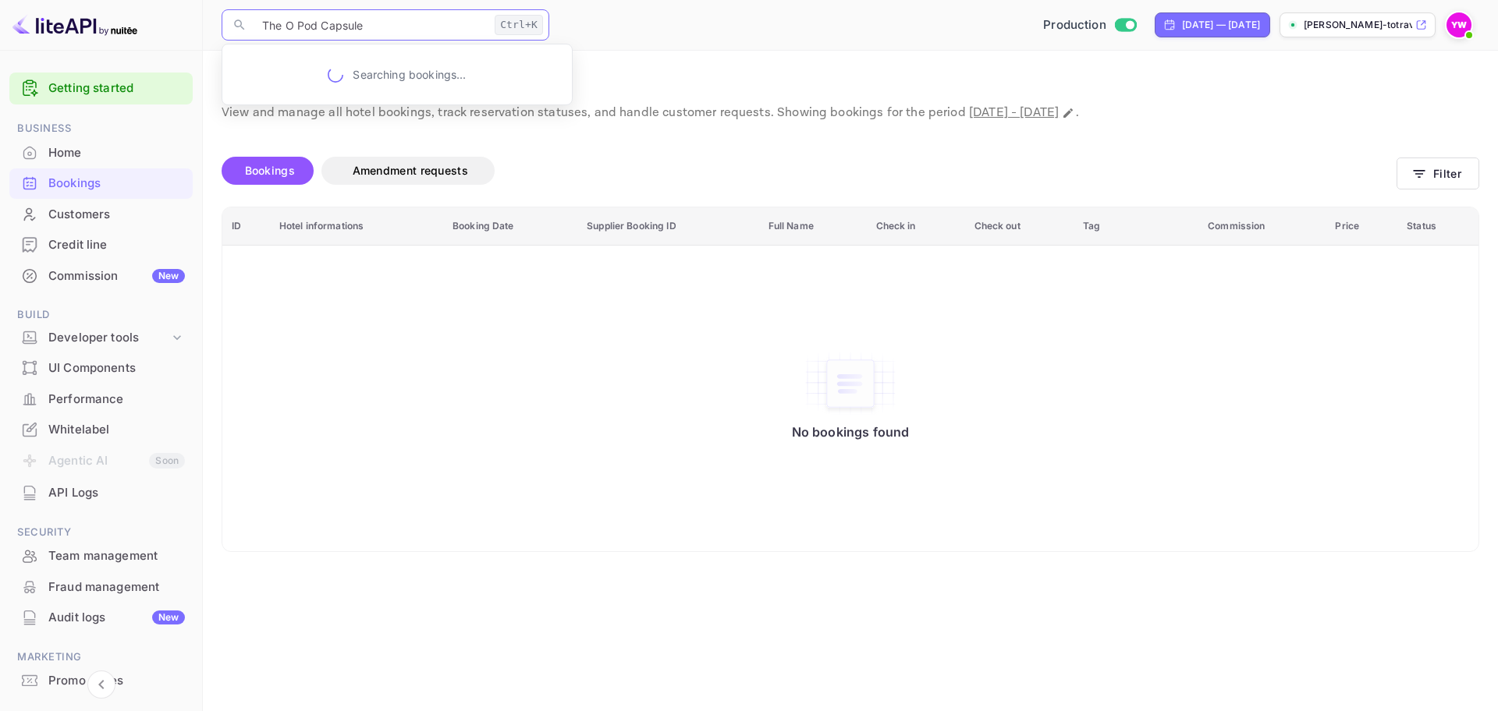
drag, startPoint x: 0, startPoint y: 15, endPoint x: 186, endPoint y: 50, distance: 189.7
click at [1, 16] on div "Getting started Business Home Bookings Customers Credit line Commission New Bui…" at bounding box center [749, 355] width 1498 height 711
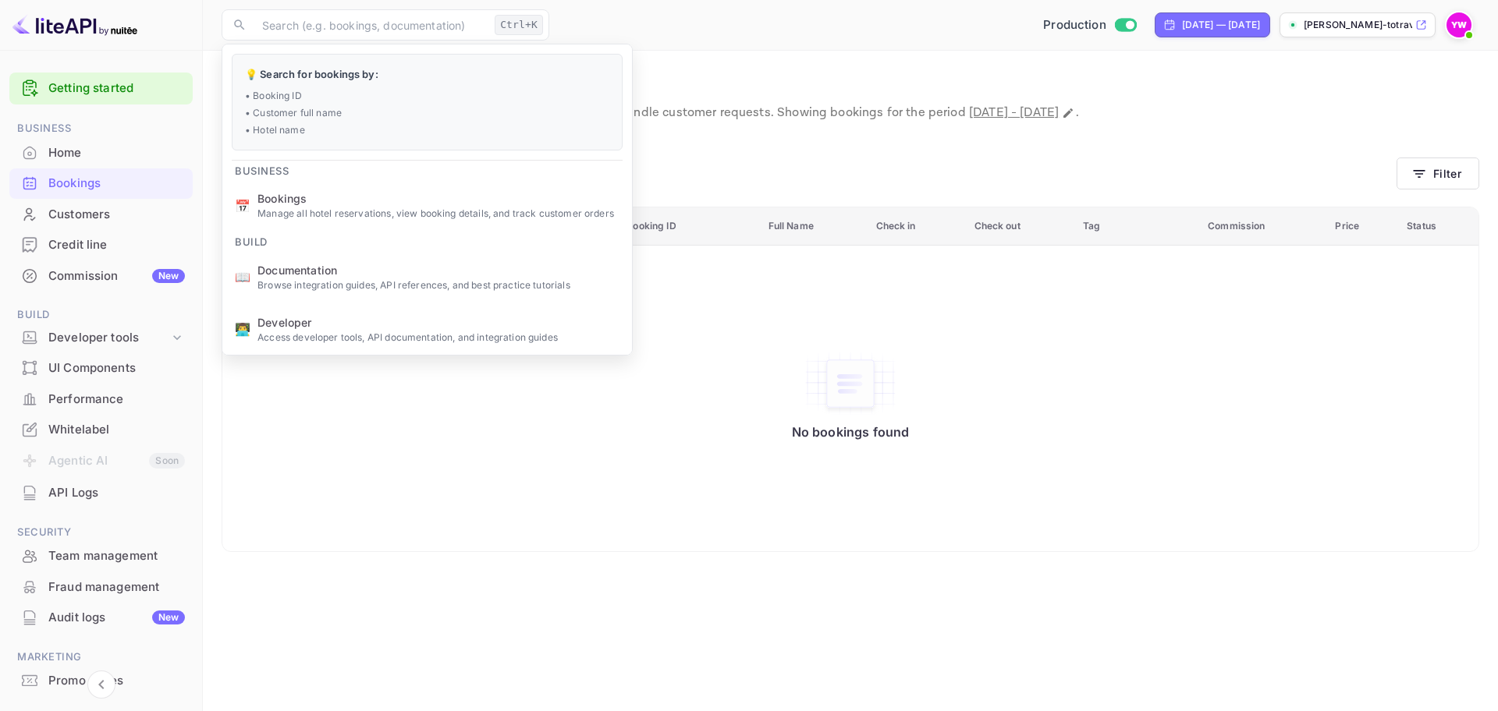
click at [962, 161] on div "Bookings Amendment requests" at bounding box center [809, 171] width 1175 height 28
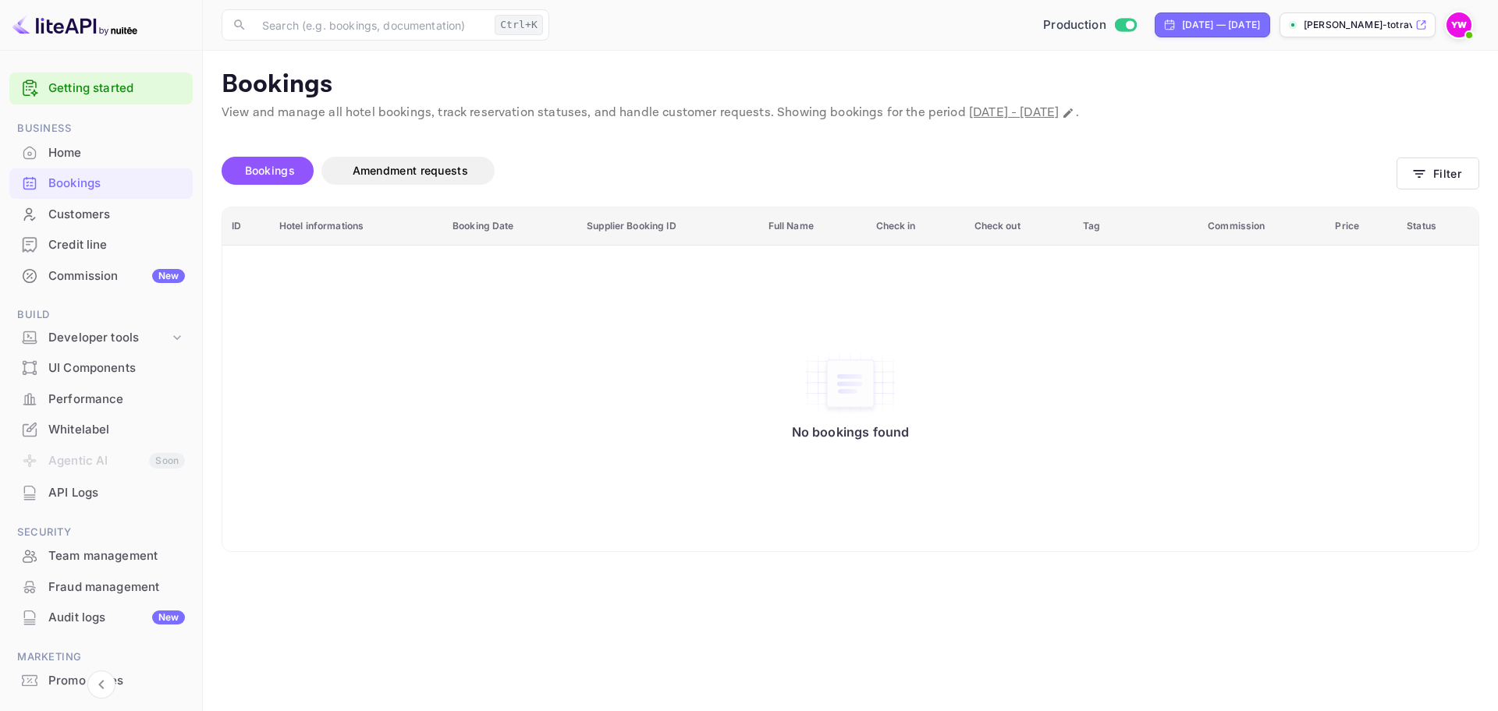
click at [109, 187] on div "Bookings" at bounding box center [116, 184] width 136 height 18
click at [112, 149] on div "Home" at bounding box center [116, 153] width 136 height 18
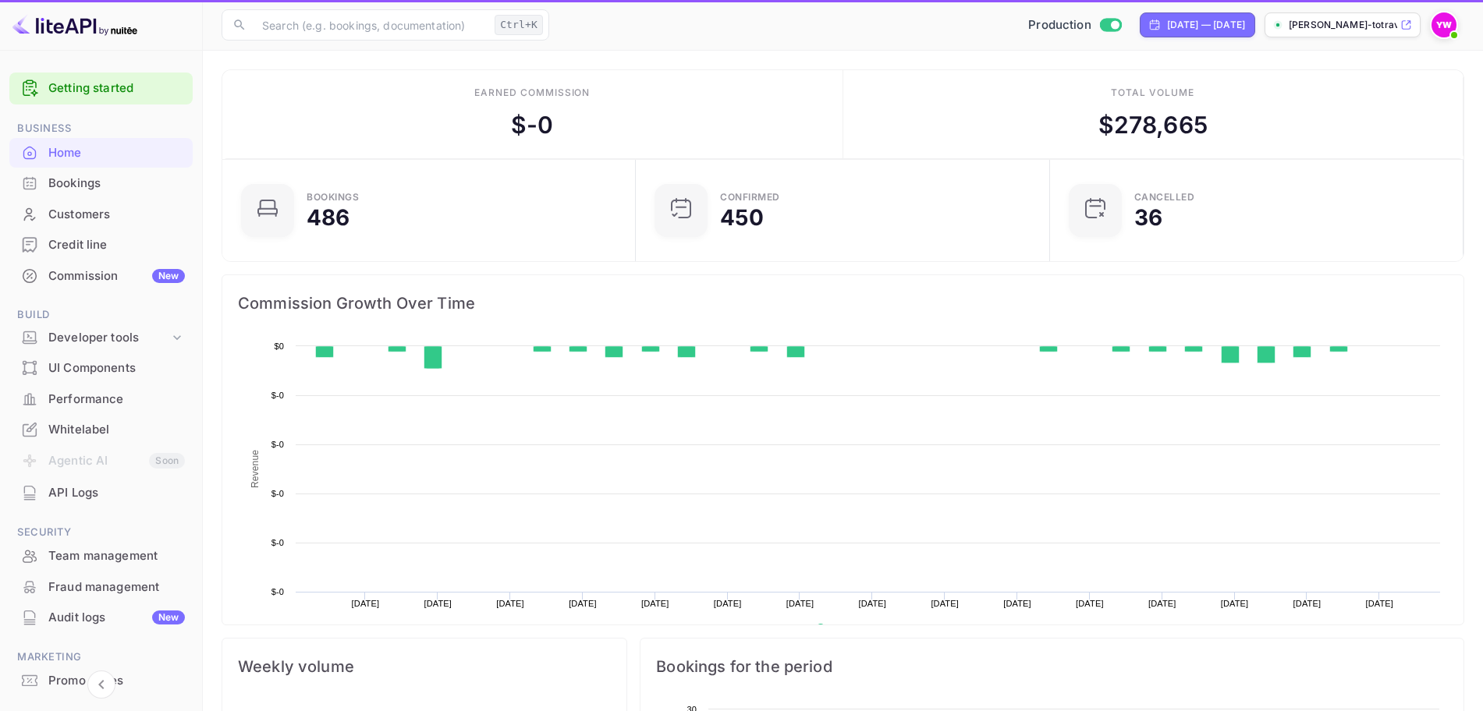
scroll to position [239, 390]
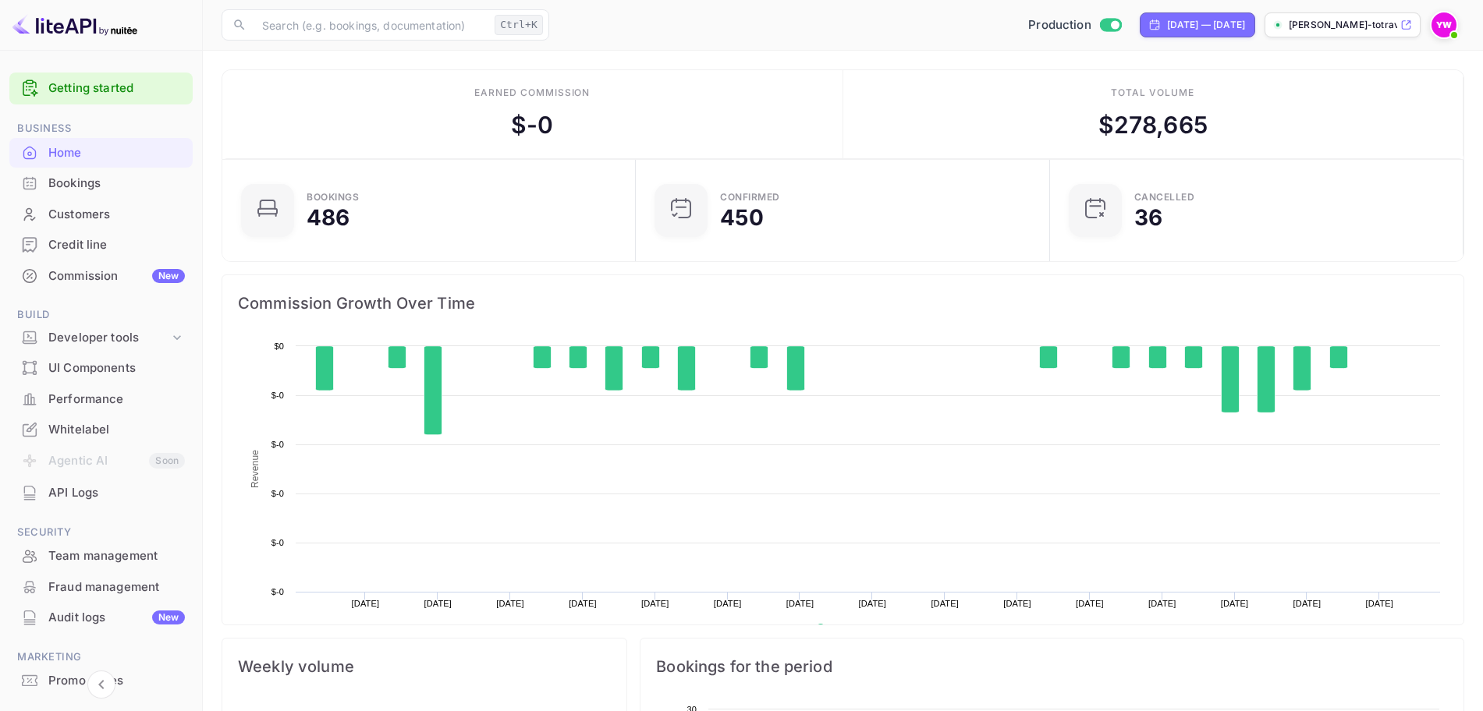
click at [86, 191] on div "Bookings" at bounding box center [116, 184] width 136 height 18
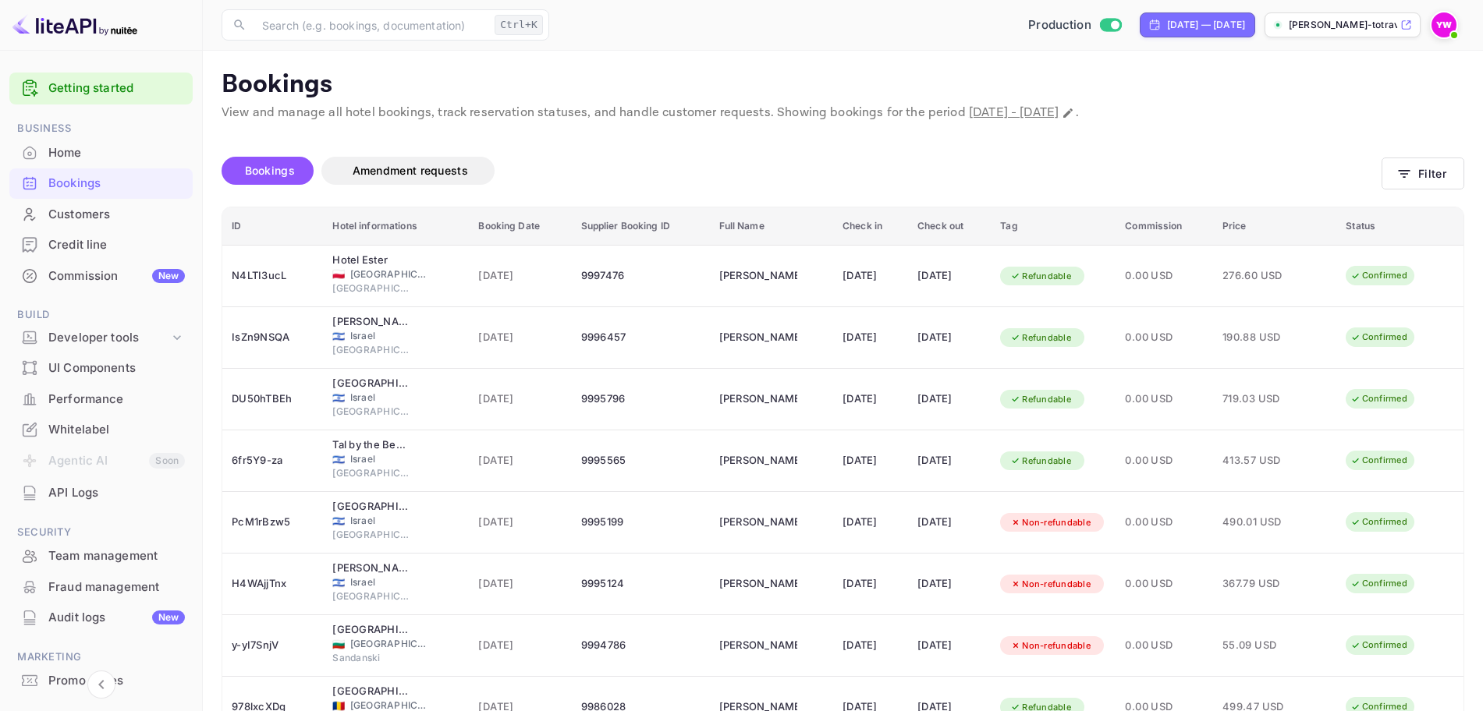
click at [99, 184] on div "Bookings" at bounding box center [116, 184] width 136 height 18
click at [90, 209] on div "Customers" at bounding box center [116, 215] width 136 height 18
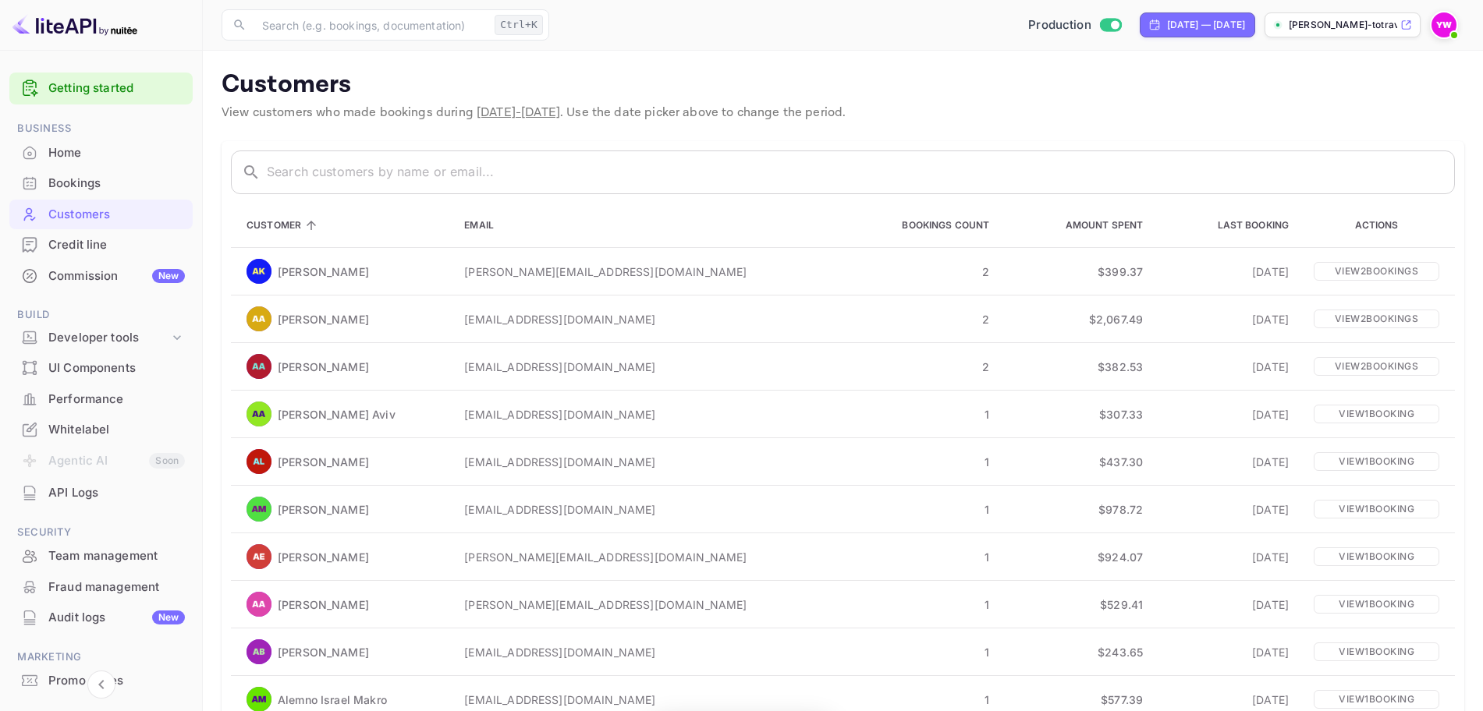
click at [78, 184] on div "Bookings" at bounding box center [116, 184] width 136 height 18
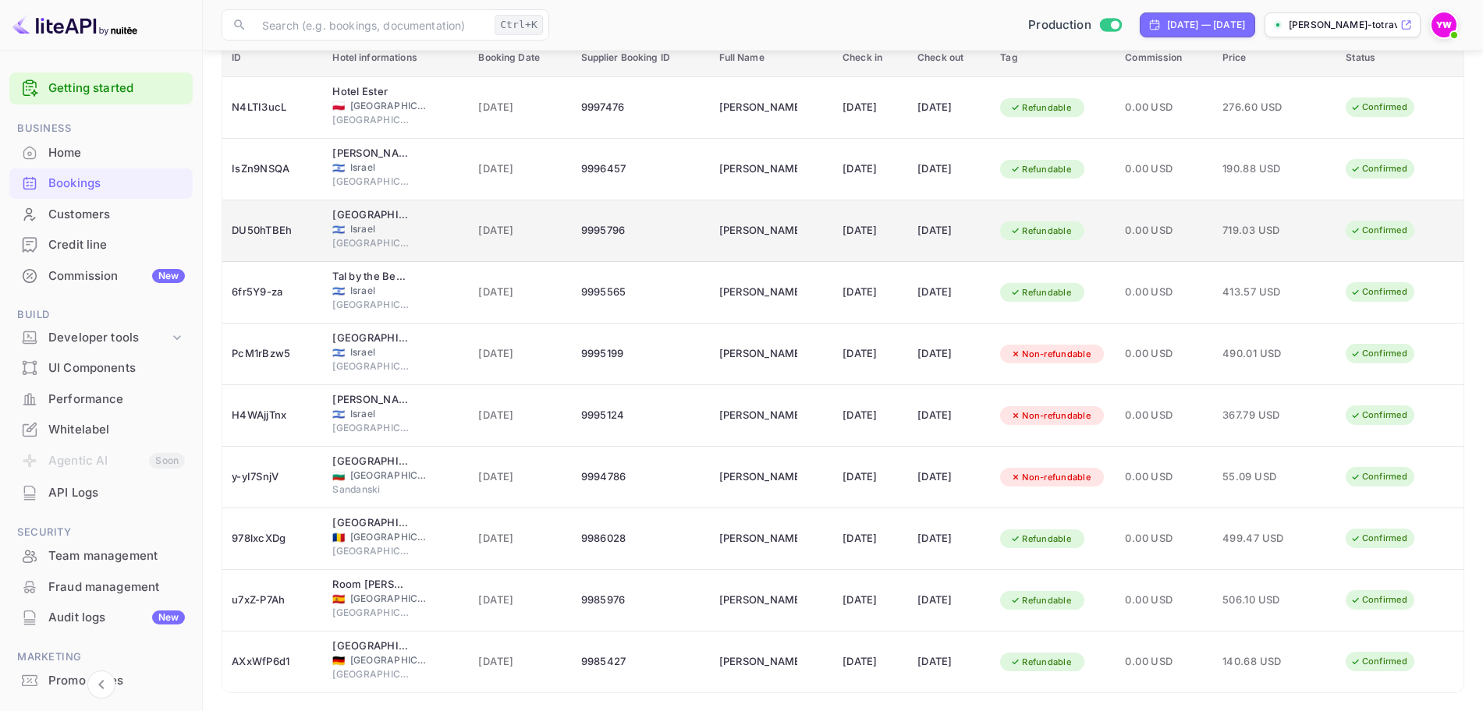
scroll to position [195, 0]
